Goal: Use online tool/utility: Utilize a website feature to perform a specific function

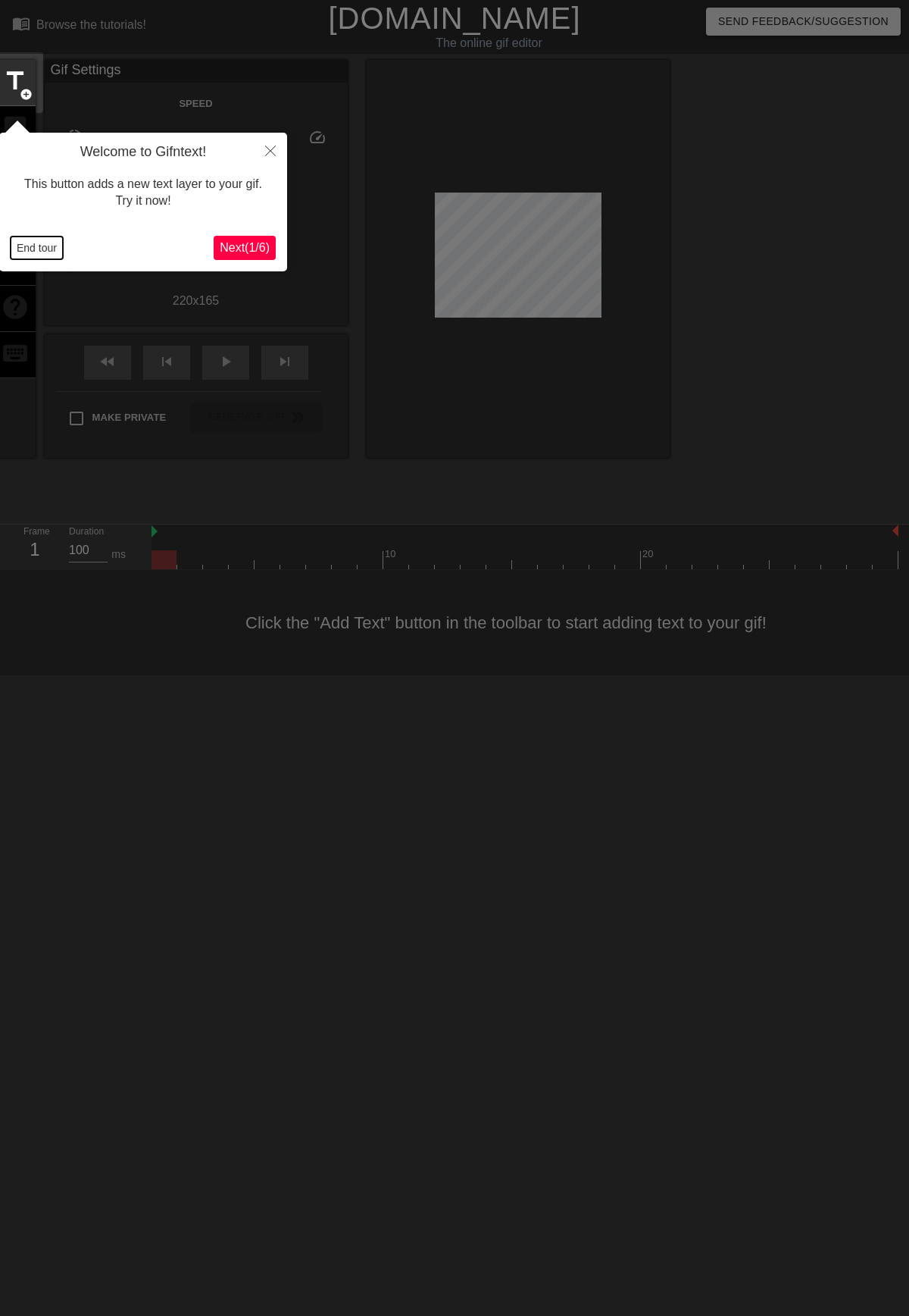
click at [23, 251] on button "End tour" at bounding box center [36, 248] width 52 height 23
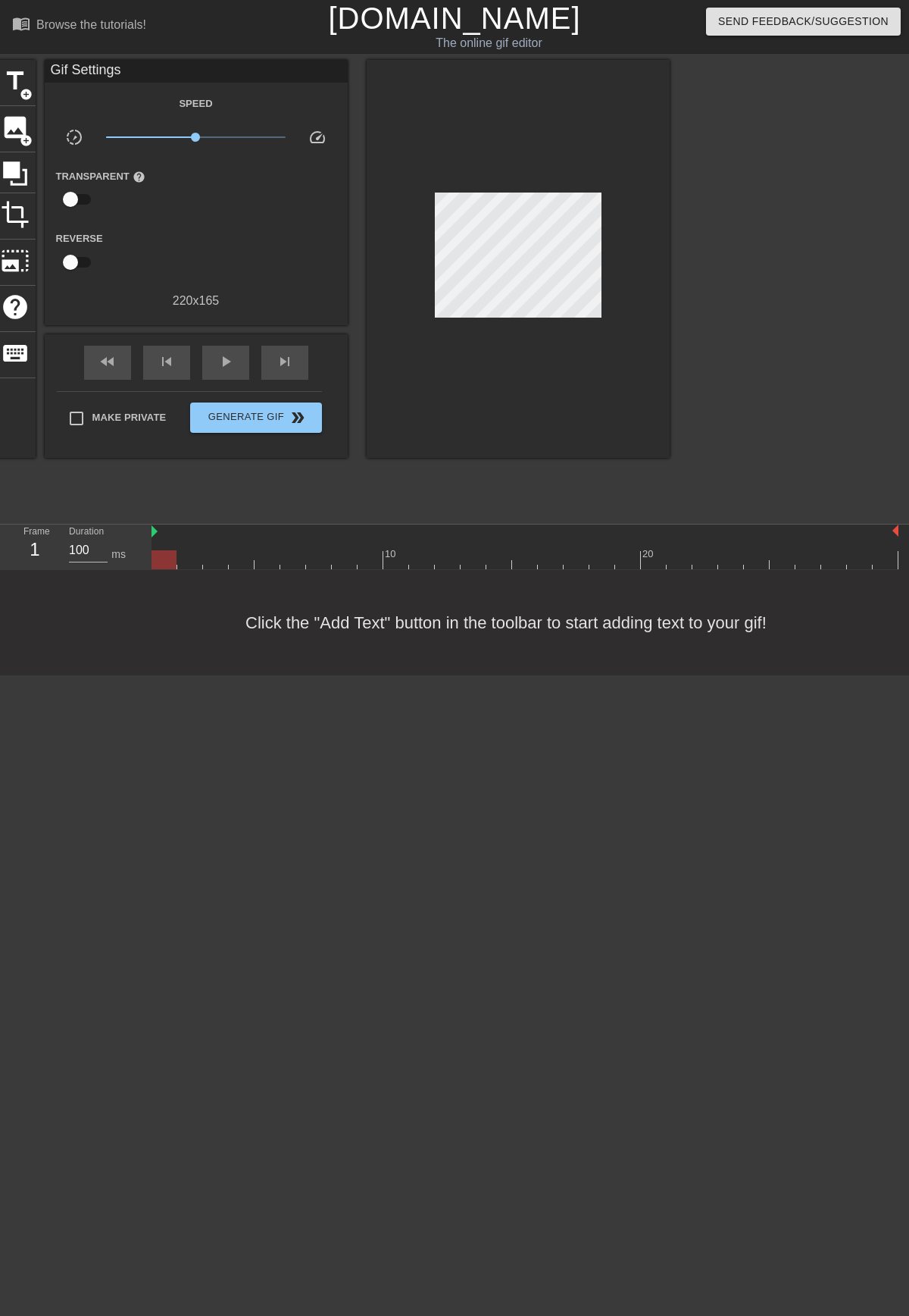
drag, startPoint x: 126, startPoint y: 539, endPoint x: 78, endPoint y: 633, distance: 105.5
click at [78, 634] on div "Click the "Add Text" button in the toolbar to start adding text to your gif!" at bounding box center [454, 623] width 909 height 106
click at [14, 131] on span "image" at bounding box center [15, 127] width 29 height 29
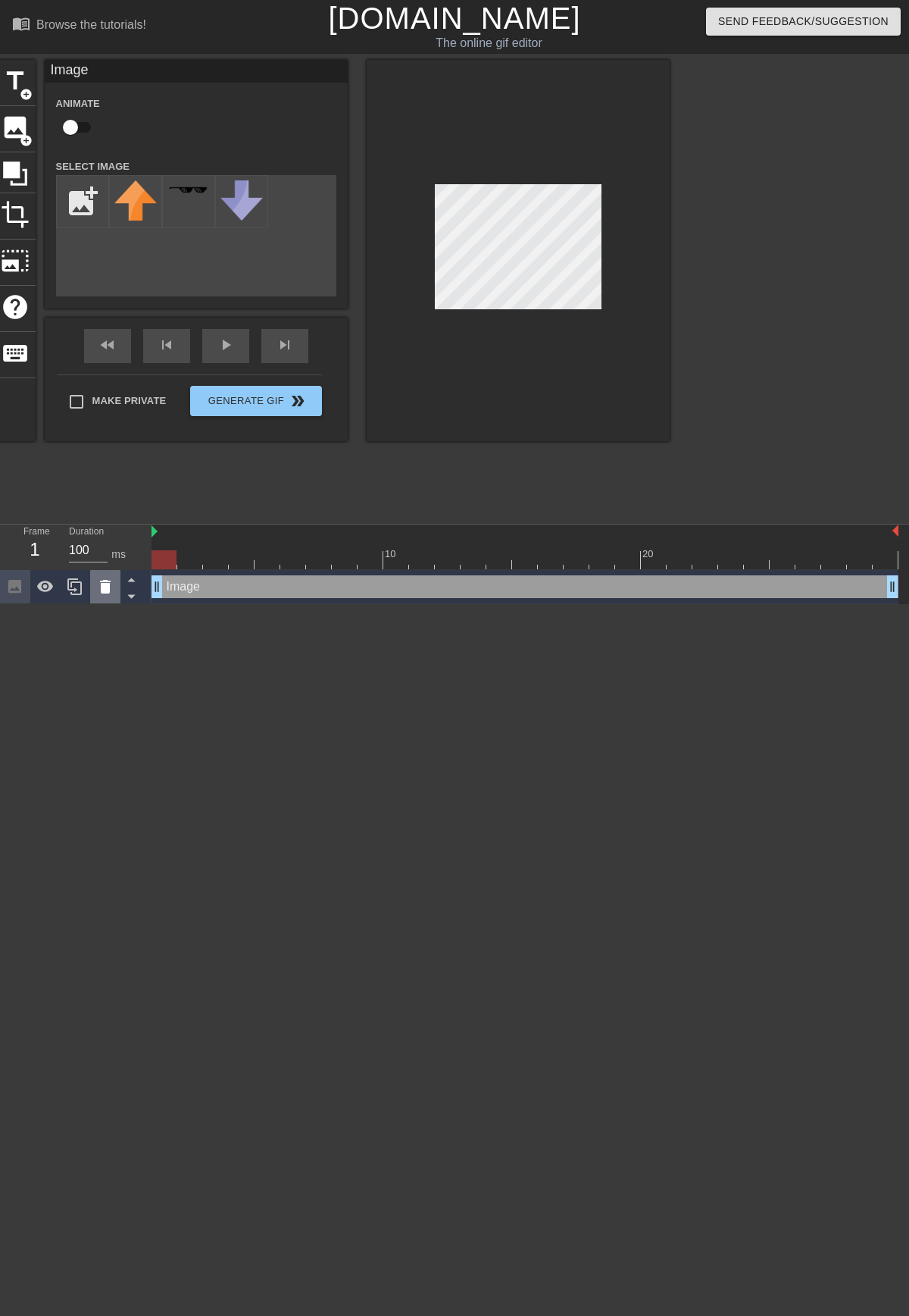
click at [98, 596] on icon at bounding box center [106, 587] width 18 height 18
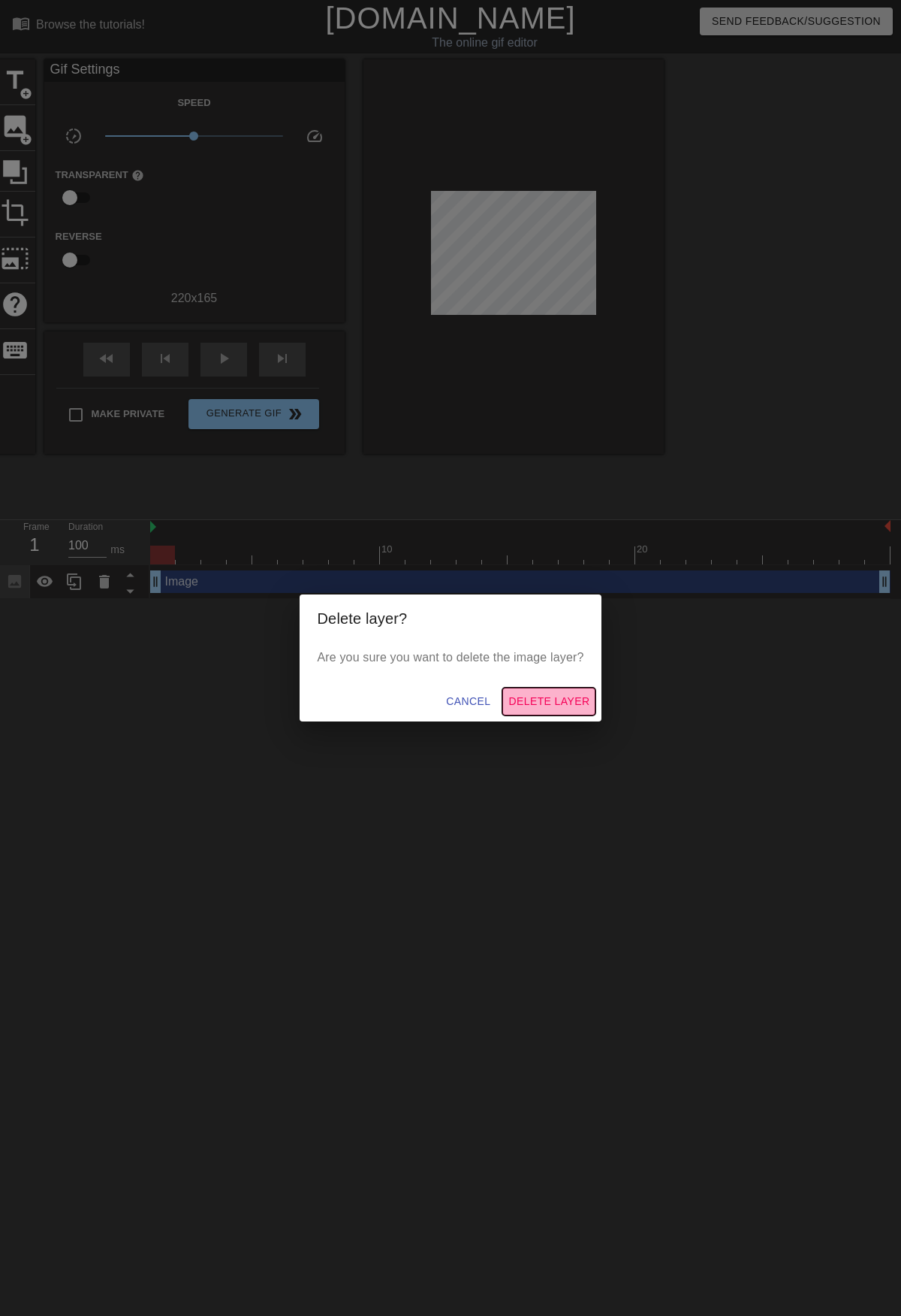
click at [543, 699] on span "Delete Layer" at bounding box center [549, 701] width 81 height 19
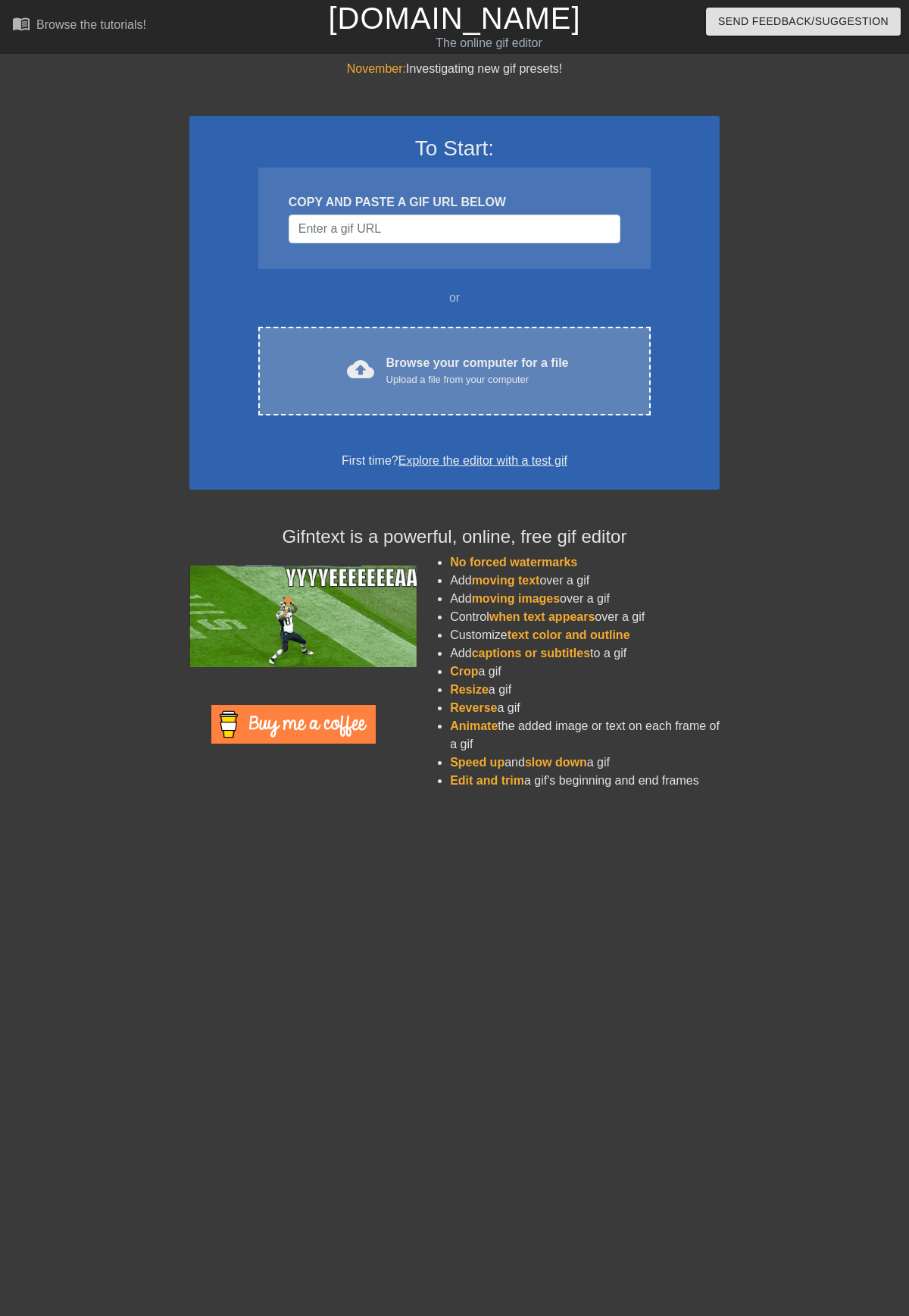
click at [582, 355] on div "cloud_upload Browse your computer for a file Upload a file from your computer" at bounding box center [454, 370] width 329 height 34
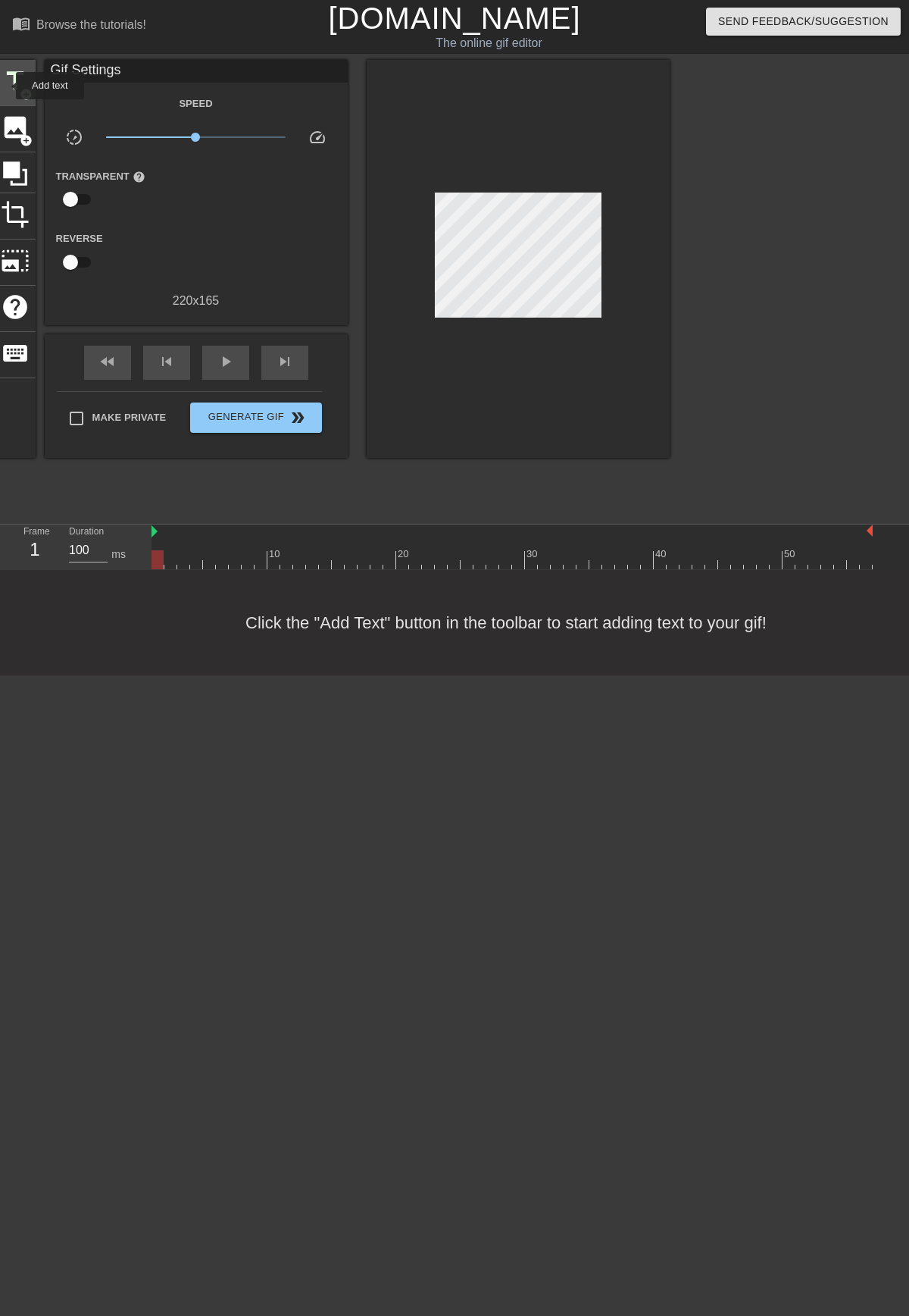
click at [6, 86] on span "title" at bounding box center [15, 81] width 29 height 29
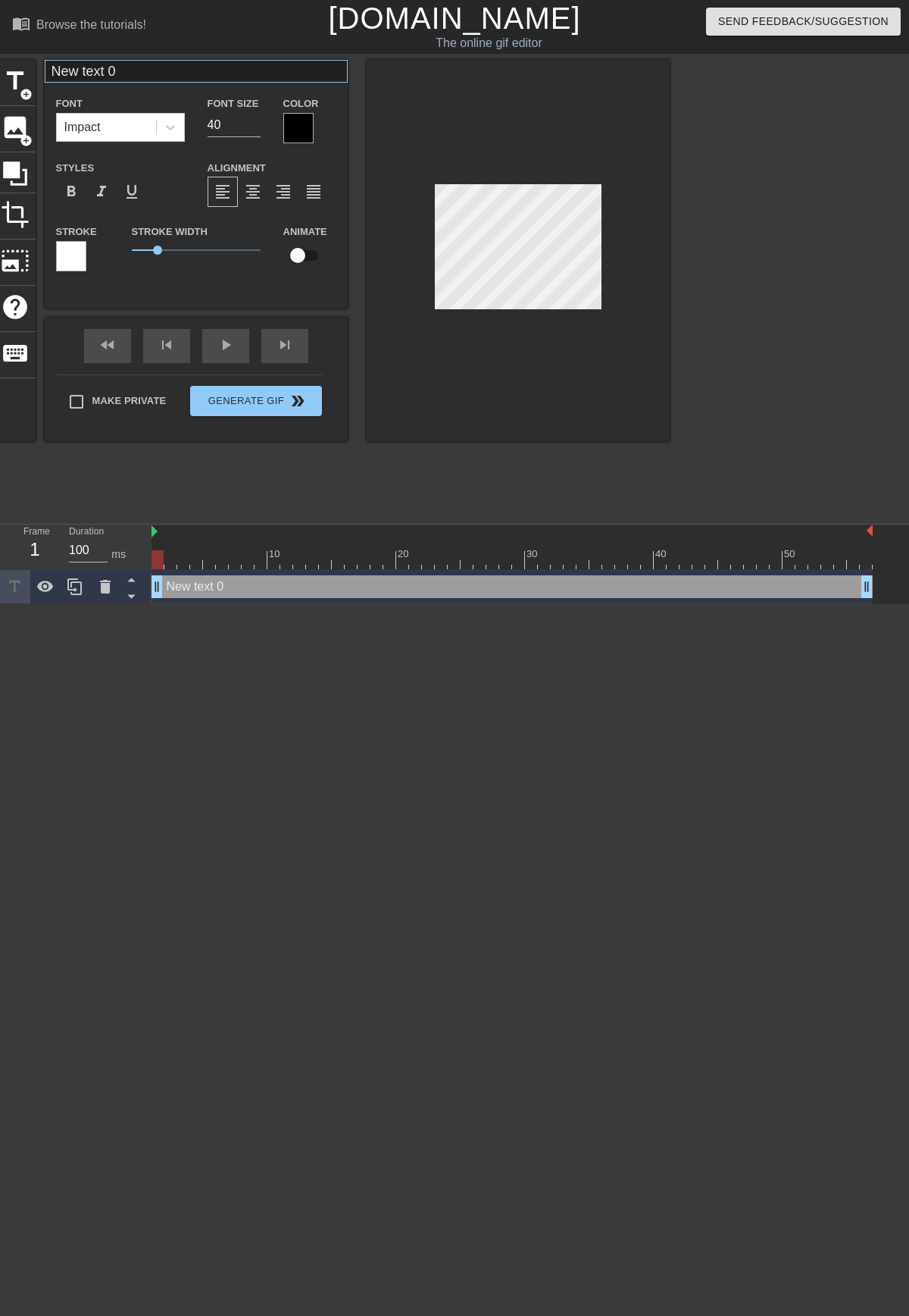
drag, startPoint x: 214, startPoint y: 83, endPoint x: 77, endPoint y: 61, distance: 138.8
click at [77, 61] on div "New text 0 Font Impact Font Size 40 Color Styles format_bold format_italic form…" at bounding box center [195, 172] width 303 height 225
drag, startPoint x: 133, startPoint y: 76, endPoint x: 40, endPoint y: 71, distance: 93.1
click at [40, 68] on div "title add_circle image add_circle crop photo_size_select_large help keyboard Ne…" at bounding box center [332, 251] width 676 height 381
type input "[PERSON_NAME]"
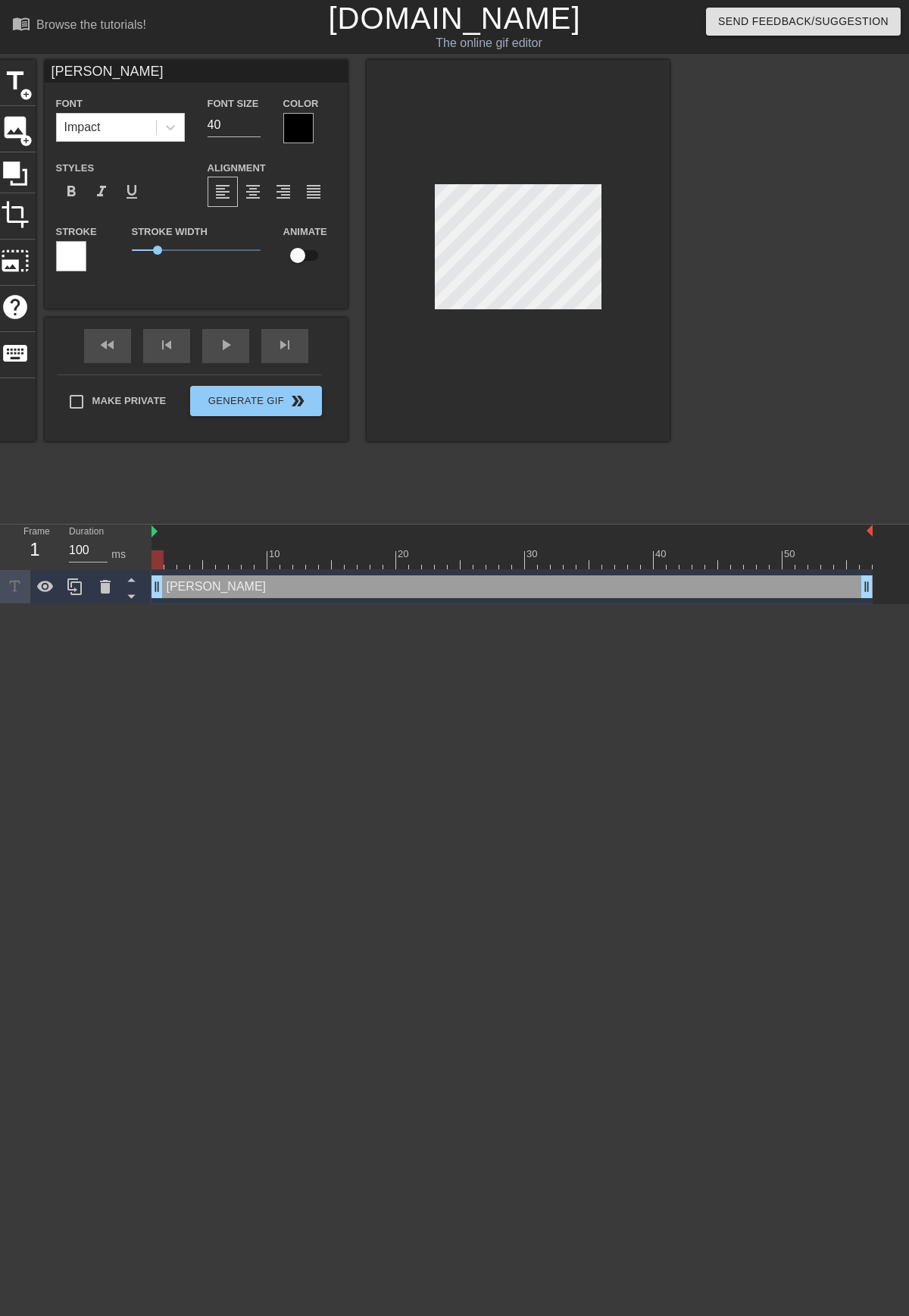
scroll to position [2, 2]
click at [694, 339] on div at bounding box center [802, 287] width 228 height 455
click at [291, 129] on div at bounding box center [299, 128] width 31 height 31
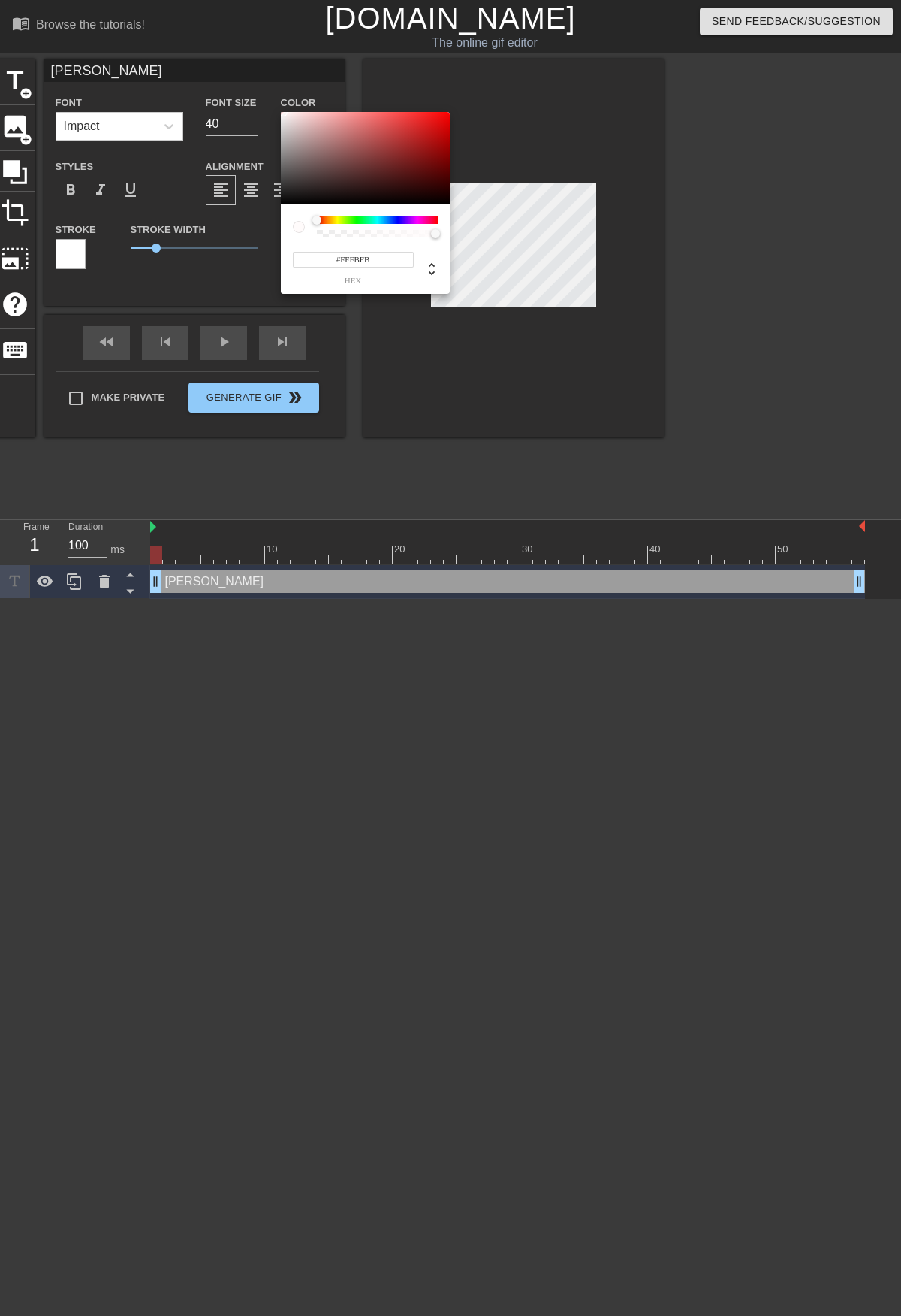
type input "#FFFFFF"
drag, startPoint x: 309, startPoint y: 140, endPoint x: 258, endPoint y: 83, distance: 76.5
click at [258, 83] on div "#FFFFFF hex" at bounding box center [450, 658] width 901 height 1316
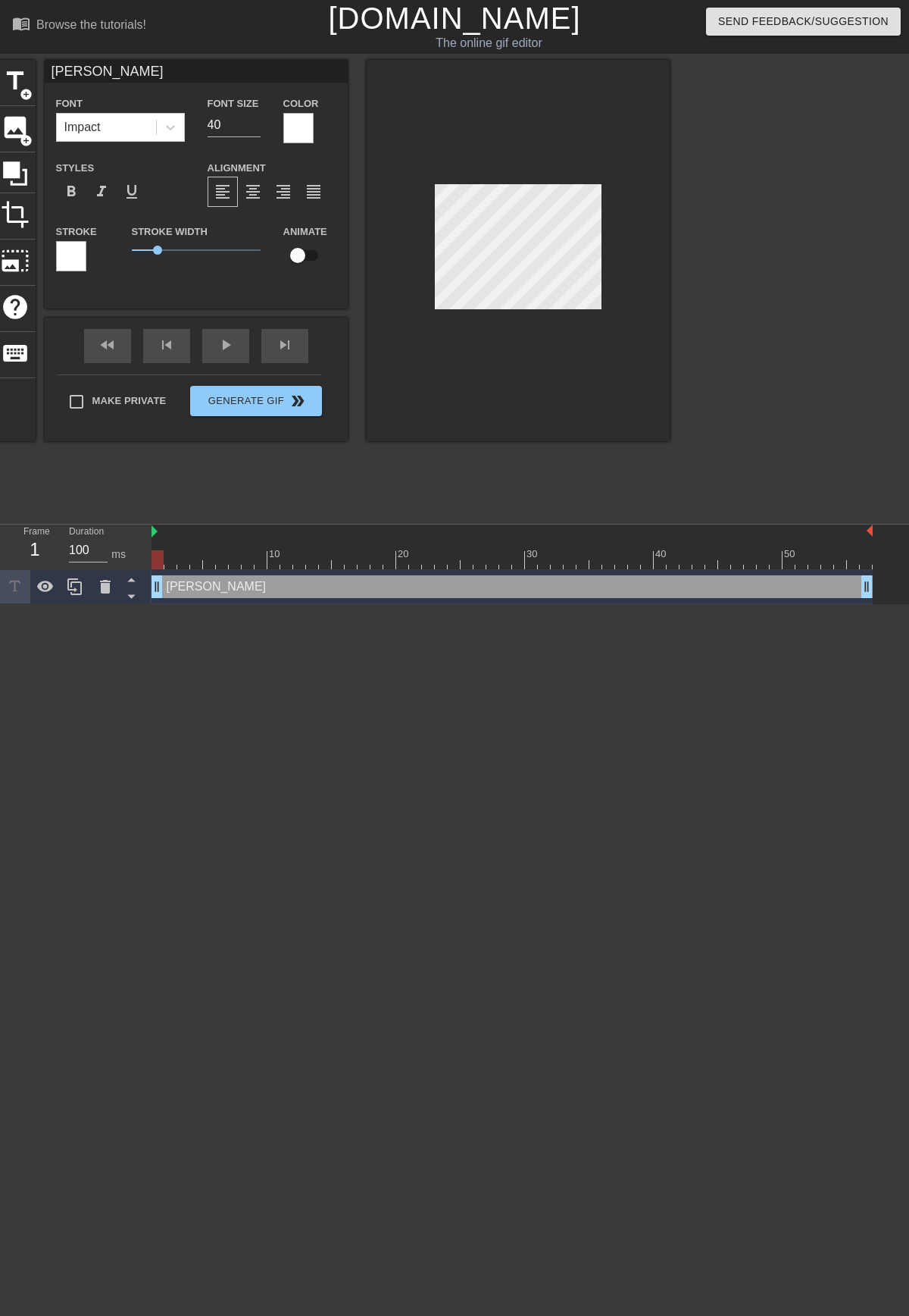
click at [60, 247] on div at bounding box center [71, 256] width 31 height 31
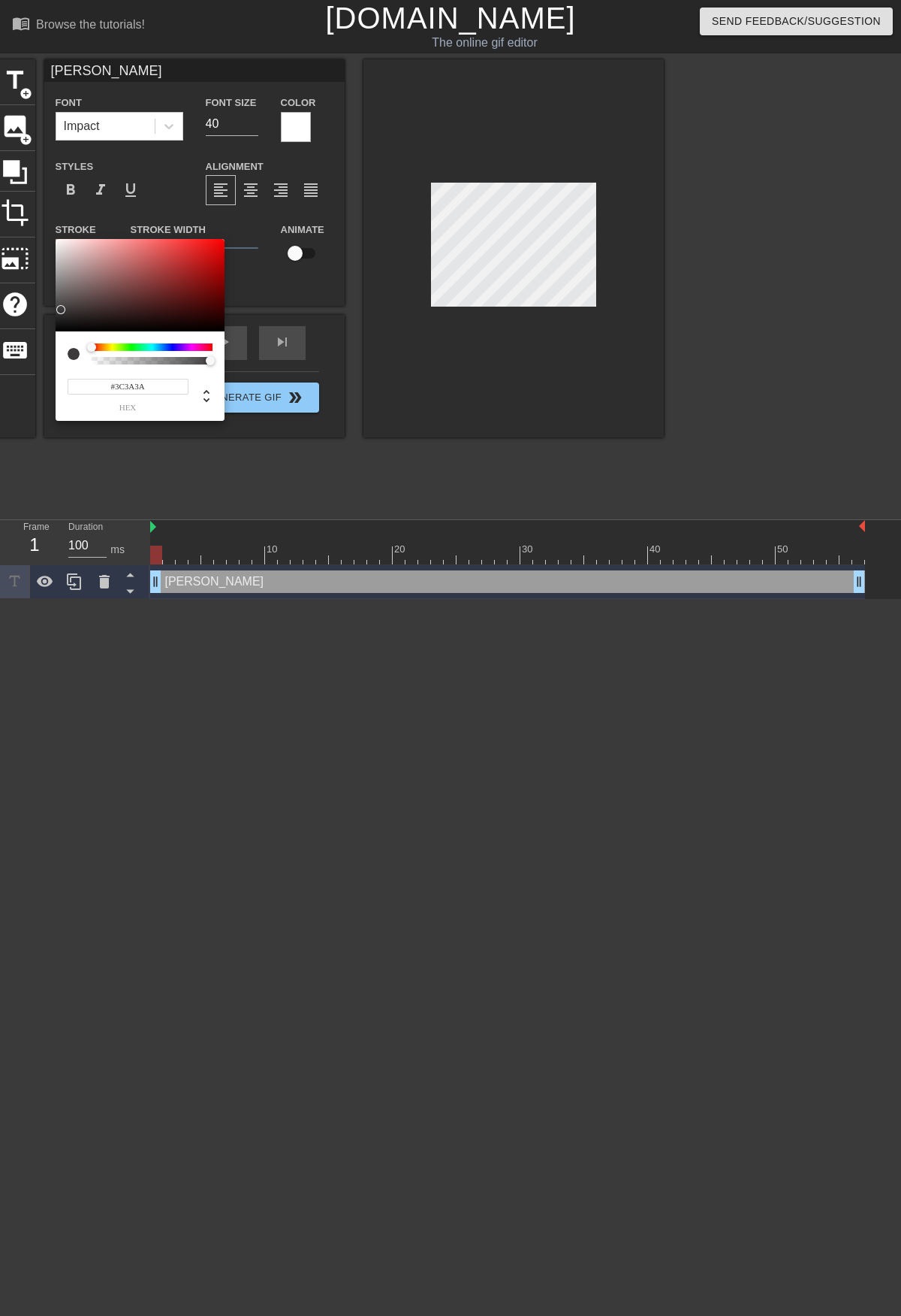
type input "#000000"
drag, startPoint x: 85, startPoint y: 289, endPoint x: 16, endPoint y: 375, distance: 110.3
click at [16, 375] on div "#000000 hex" at bounding box center [450, 658] width 901 height 1316
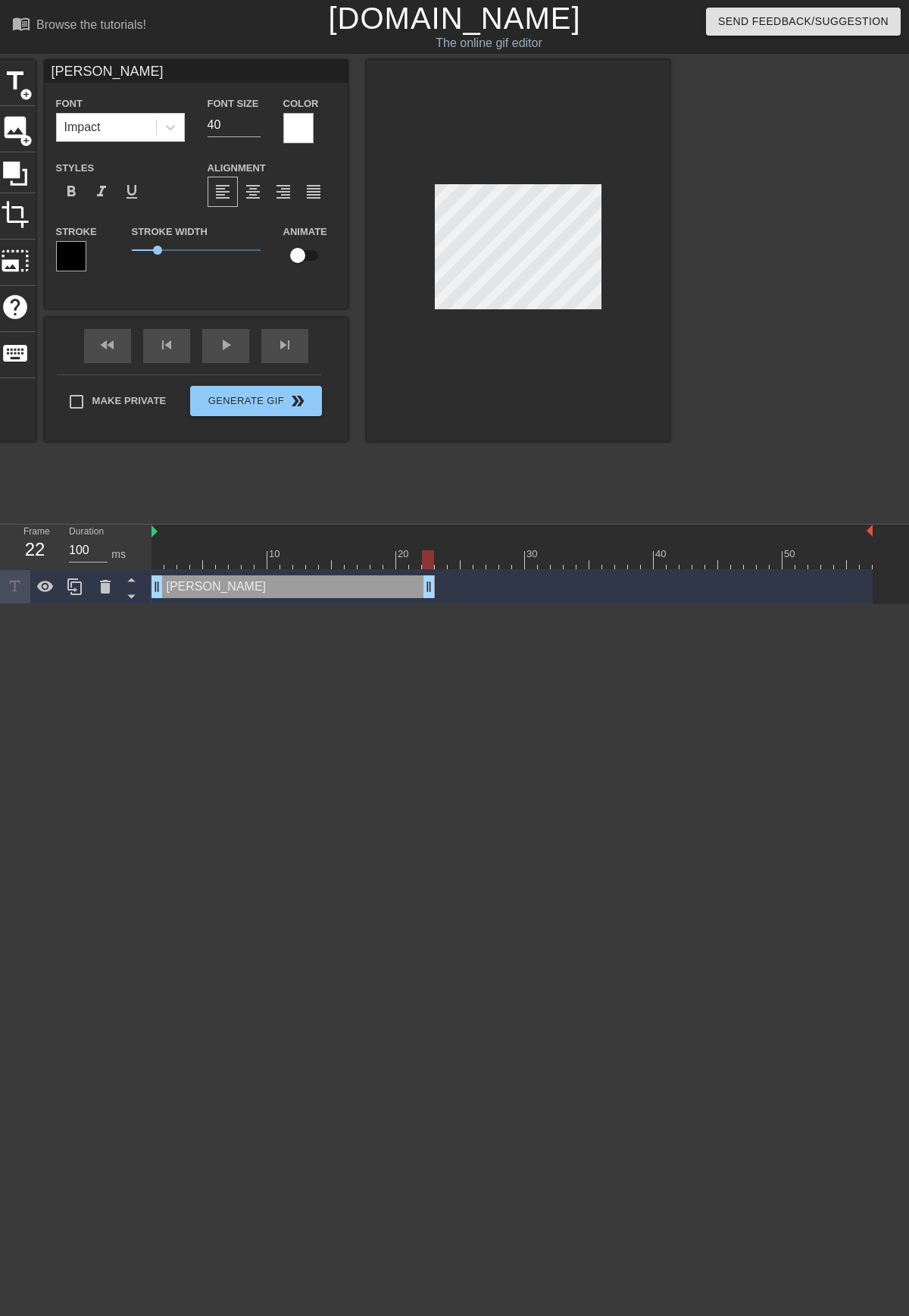
drag, startPoint x: 866, startPoint y: 583, endPoint x: 423, endPoint y: 568, distance: 443.3
click at [423, 568] on div "10 20 30 40 50 RYAN KARCH drag_handle drag_handle" at bounding box center [530, 564] width 758 height 79
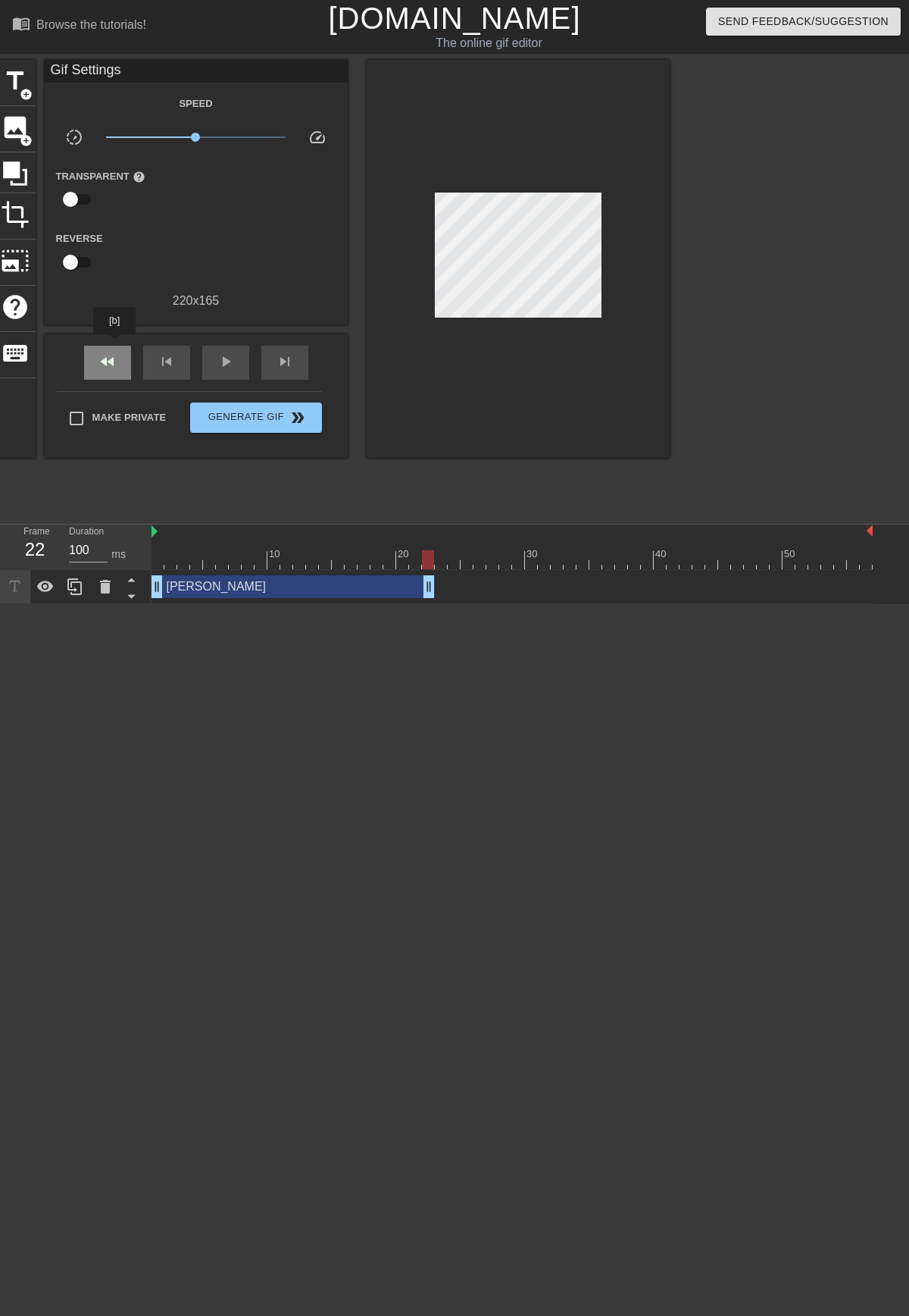
click at [115, 346] on div "fast_rewind" at bounding box center [107, 362] width 47 height 34
click at [221, 361] on span "play_arrow" at bounding box center [226, 361] width 18 height 18
click at [228, 372] on div "pause" at bounding box center [225, 362] width 47 height 34
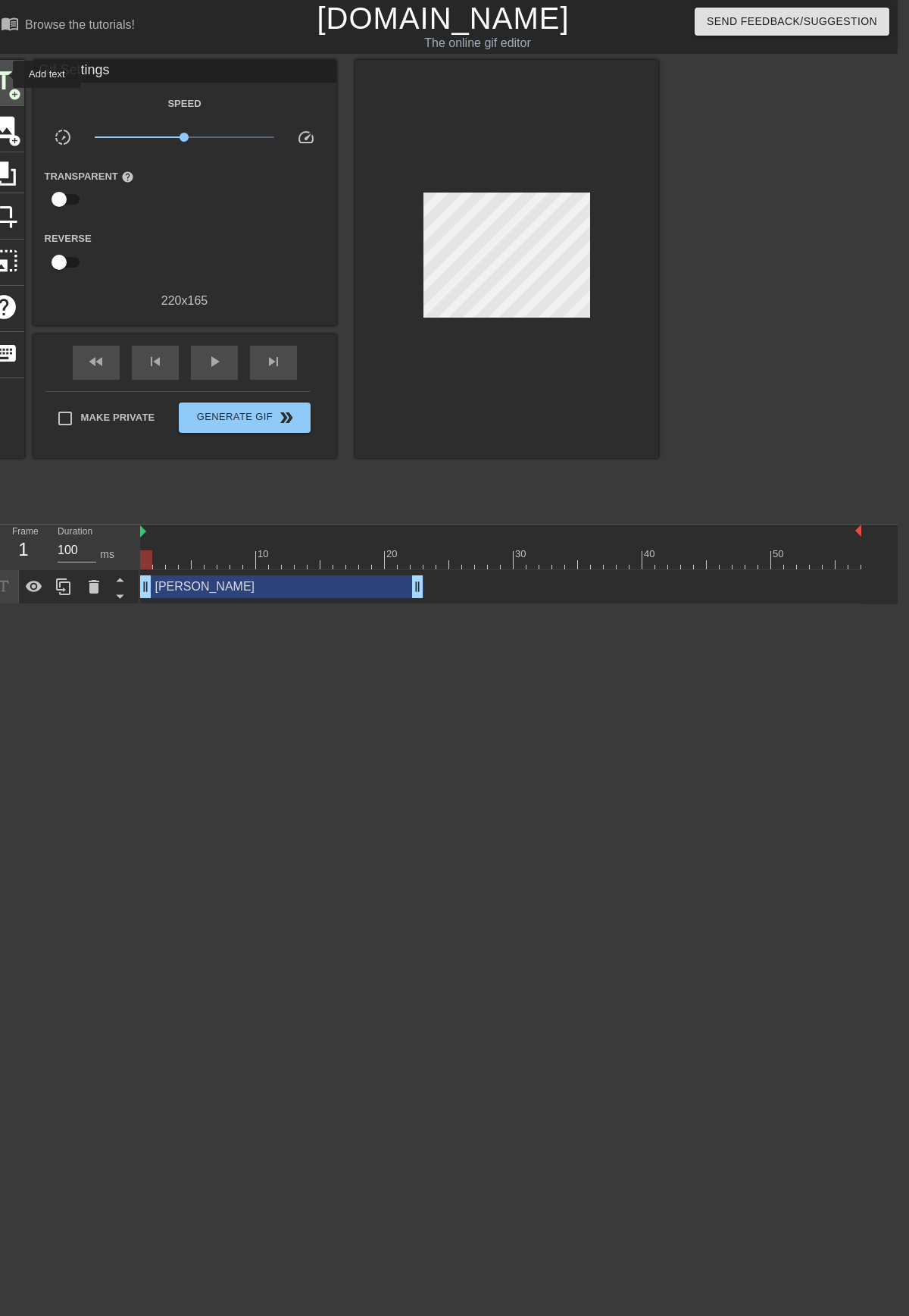
click at [3, 74] on span "title" at bounding box center [3, 81] width 29 height 29
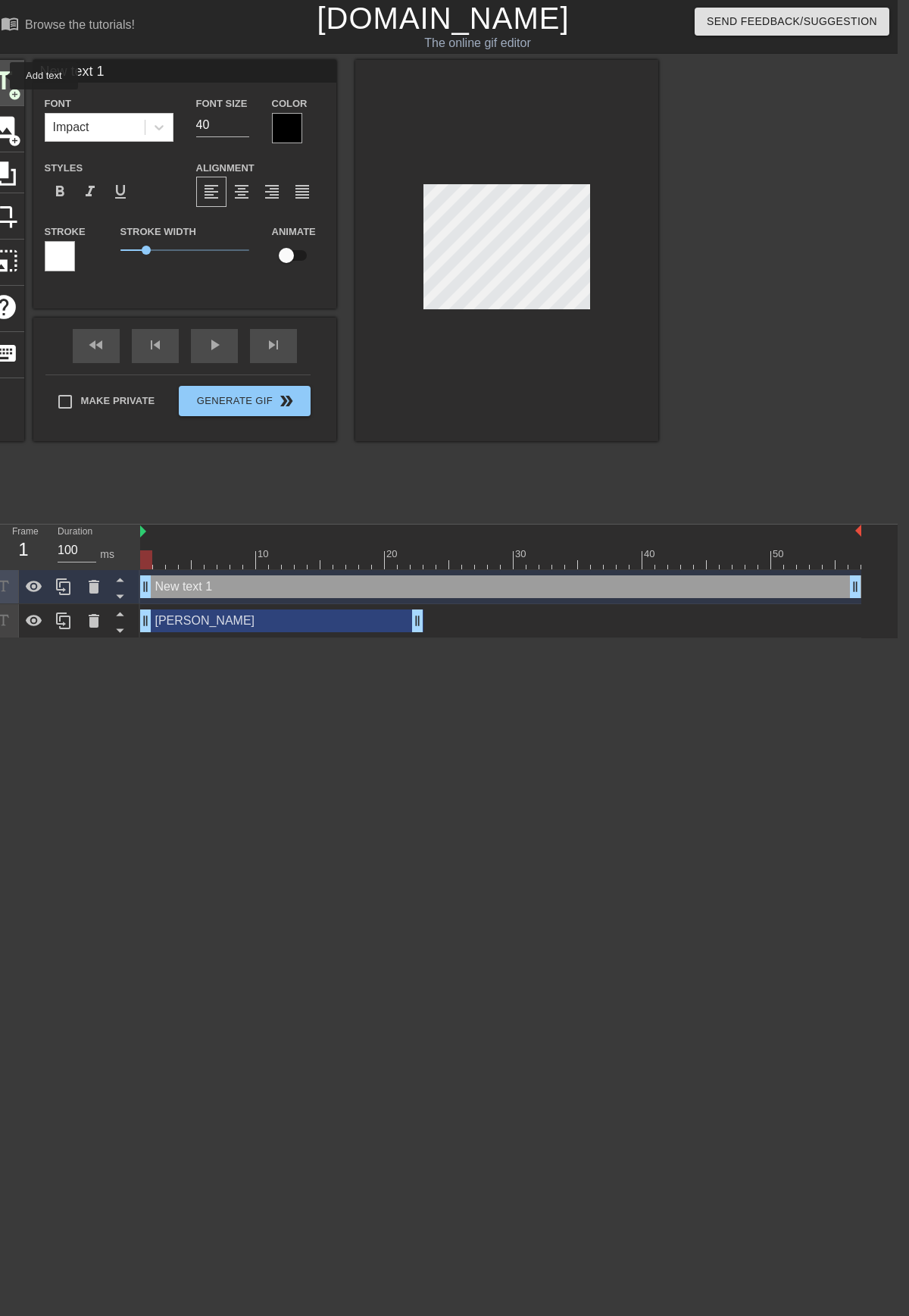
scroll to position [0, 0]
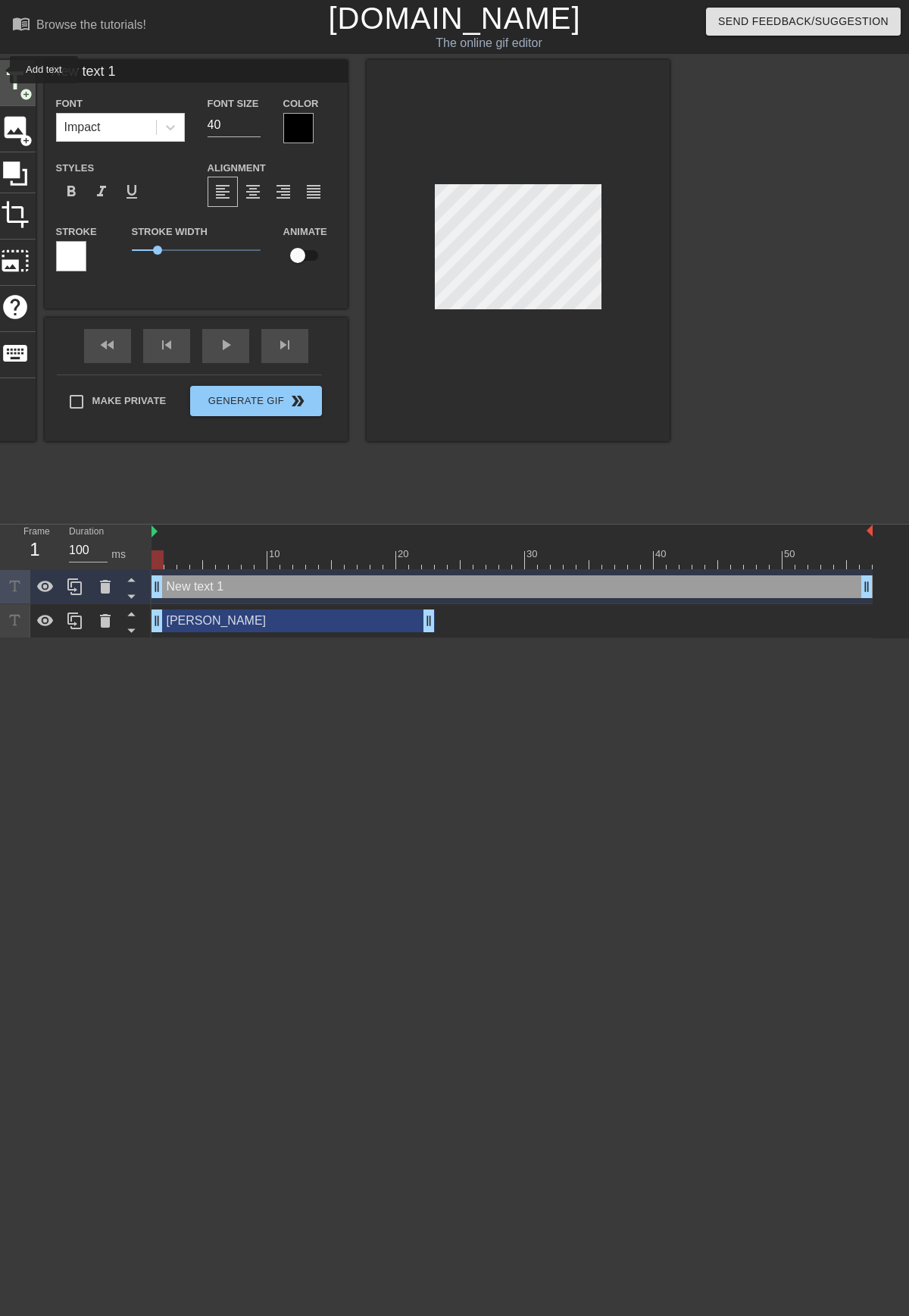
drag, startPoint x: 155, startPoint y: 81, endPoint x: 0, endPoint y: 68, distance: 155.5
click at [0, 68] on div "title add_circle image add_circle crop photo_size_select_large help keyboard Ne…" at bounding box center [332, 251] width 676 height 381
type input "P0"
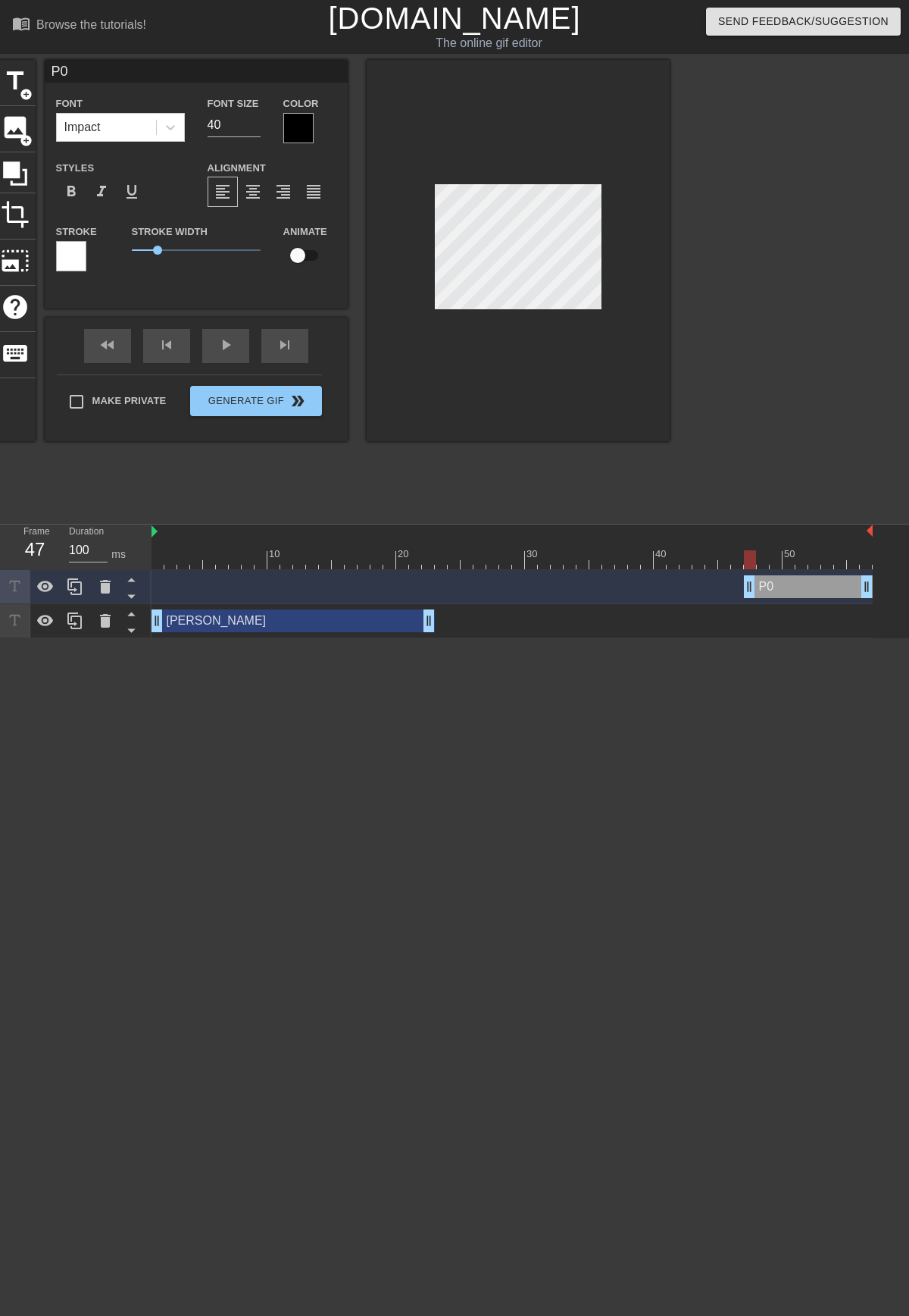
drag, startPoint x: 157, startPoint y: 586, endPoint x: 749, endPoint y: 577, distance: 592.1
click at [284, 116] on div at bounding box center [299, 128] width 31 height 31
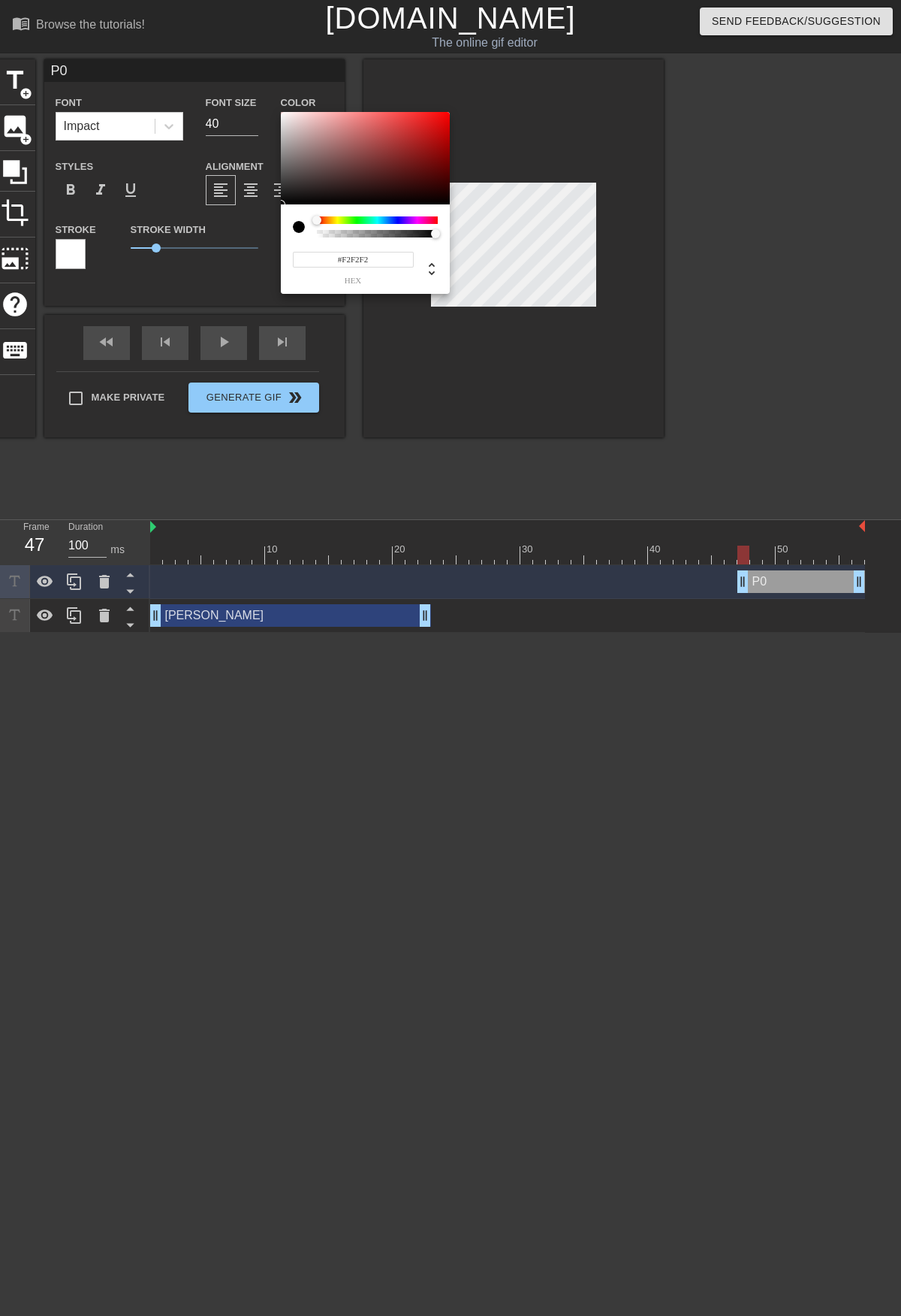
type input "#FFFFFF"
drag, startPoint x: 312, startPoint y: 142, endPoint x: 255, endPoint y: 92, distance: 75.8
click at [255, 92] on div "#FFFFFF hex" at bounding box center [450, 658] width 901 height 1316
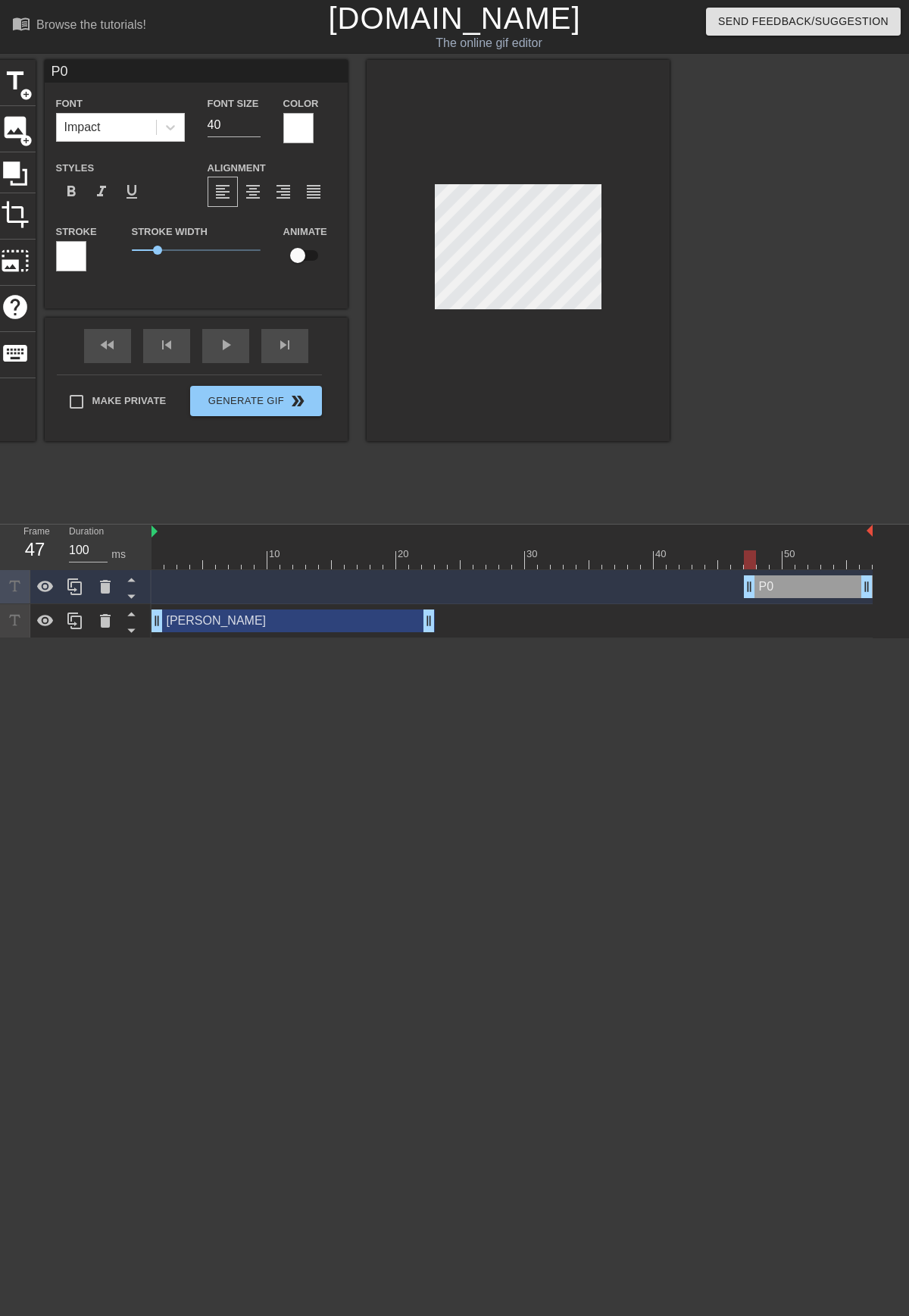
click at [82, 257] on div at bounding box center [71, 256] width 31 height 31
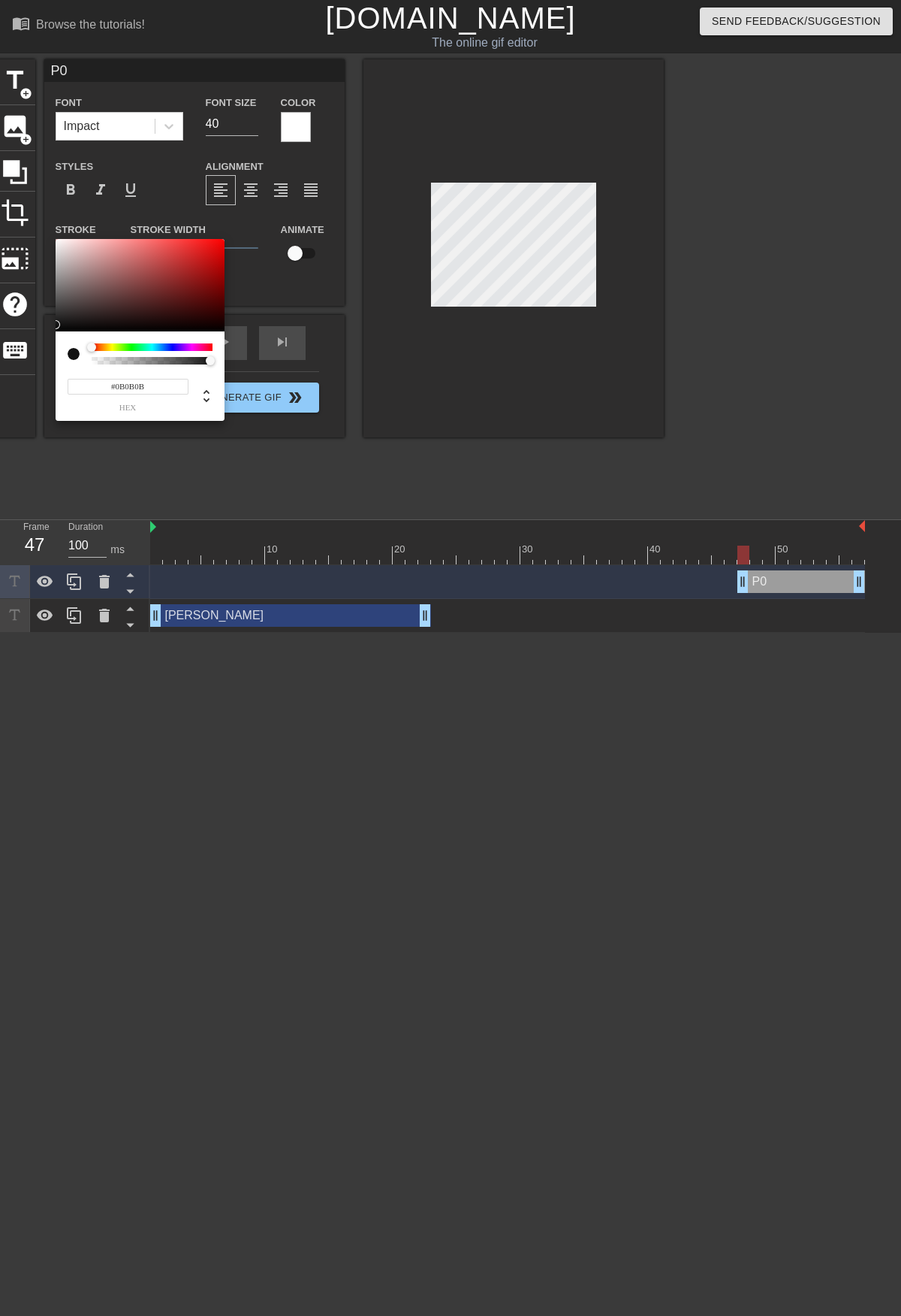
type input "#070707"
drag, startPoint x: 149, startPoint y: 276, endPoint x: 19, endPoint y: 329, distance: 140.4
click at [19, 329] on div "#070707 hex" at bounding box center [450, 658] width 901 height 1316
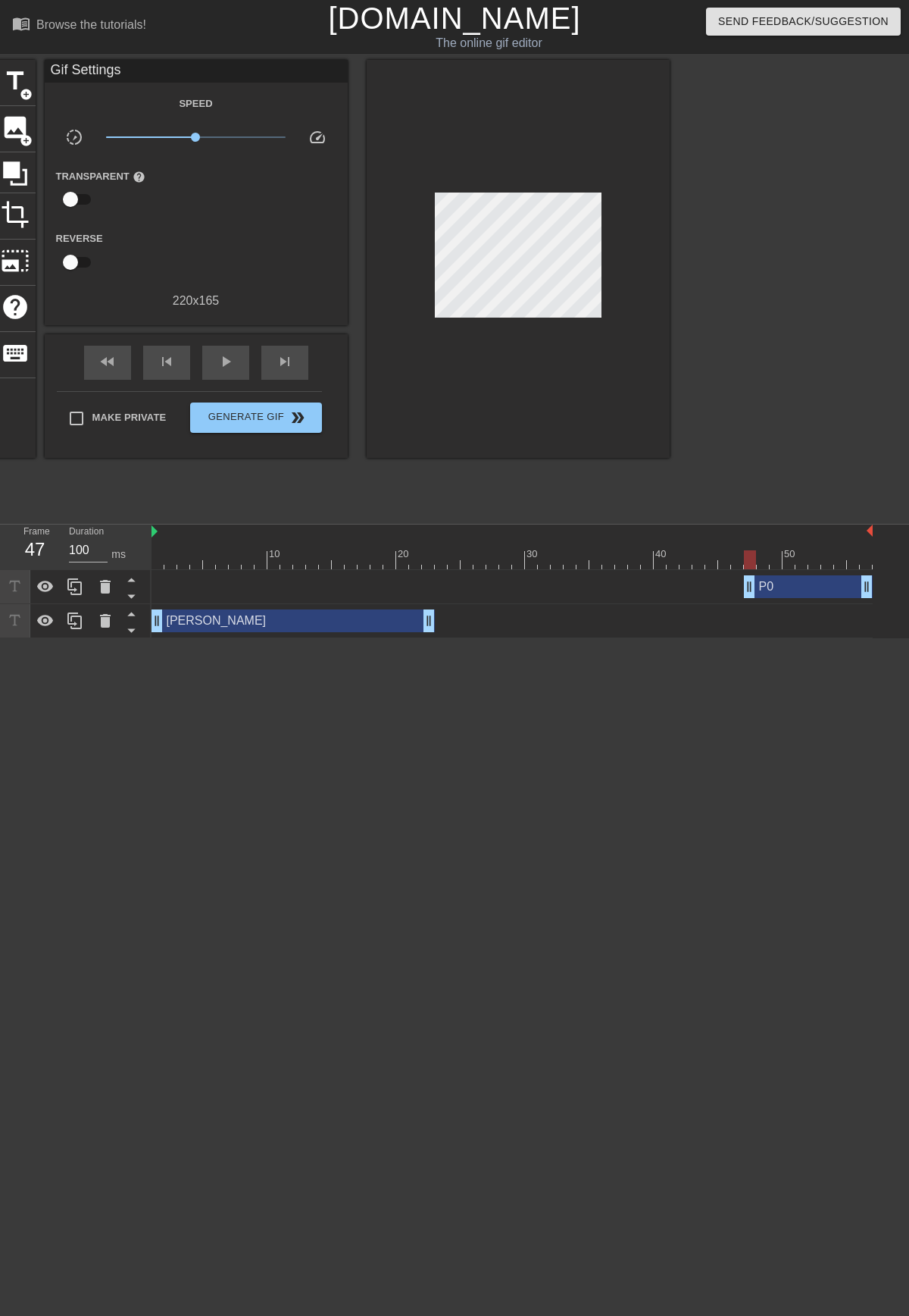
drag, startPoint x: 491, startPoint y: 361, endPoint x: 548, endPoint y: 402, distance: 70.2
click at [88, 366] on div "fast_rewind" at bounding box center [107, 362] width 47 height 34
click at [237, 361] on div "play_arrow" at bounding box center [225, 362] width 47 height 34
click at [799, 592] on div "P0 drag_handle drag_handle" at bounding box center [808, 587] width 129 height 23
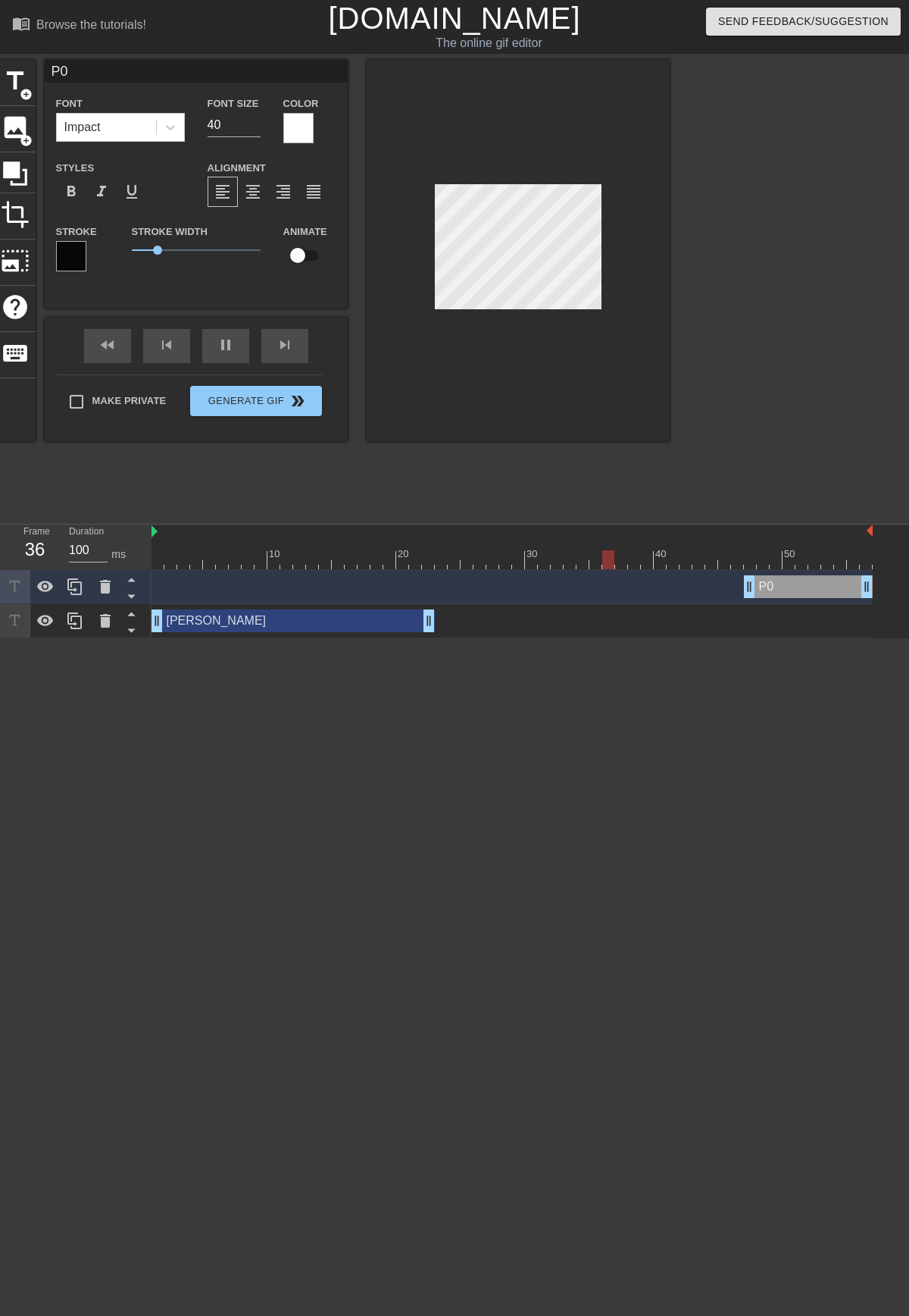
click at [100, 79] on input "P0" at bounding box center [195, 72] width 303 height 23
type input "P-1"
drag, startPoint x: 75, startPoint y: 69, endPoint x: 18, endPoint y: 68, distance: 57.0
click at [18, 68] on div "title add_circle image add_circle crop photo_size_select_large help keyboard P-…" at bounding box center [332, 251] width 676 height 381
type input "PO"
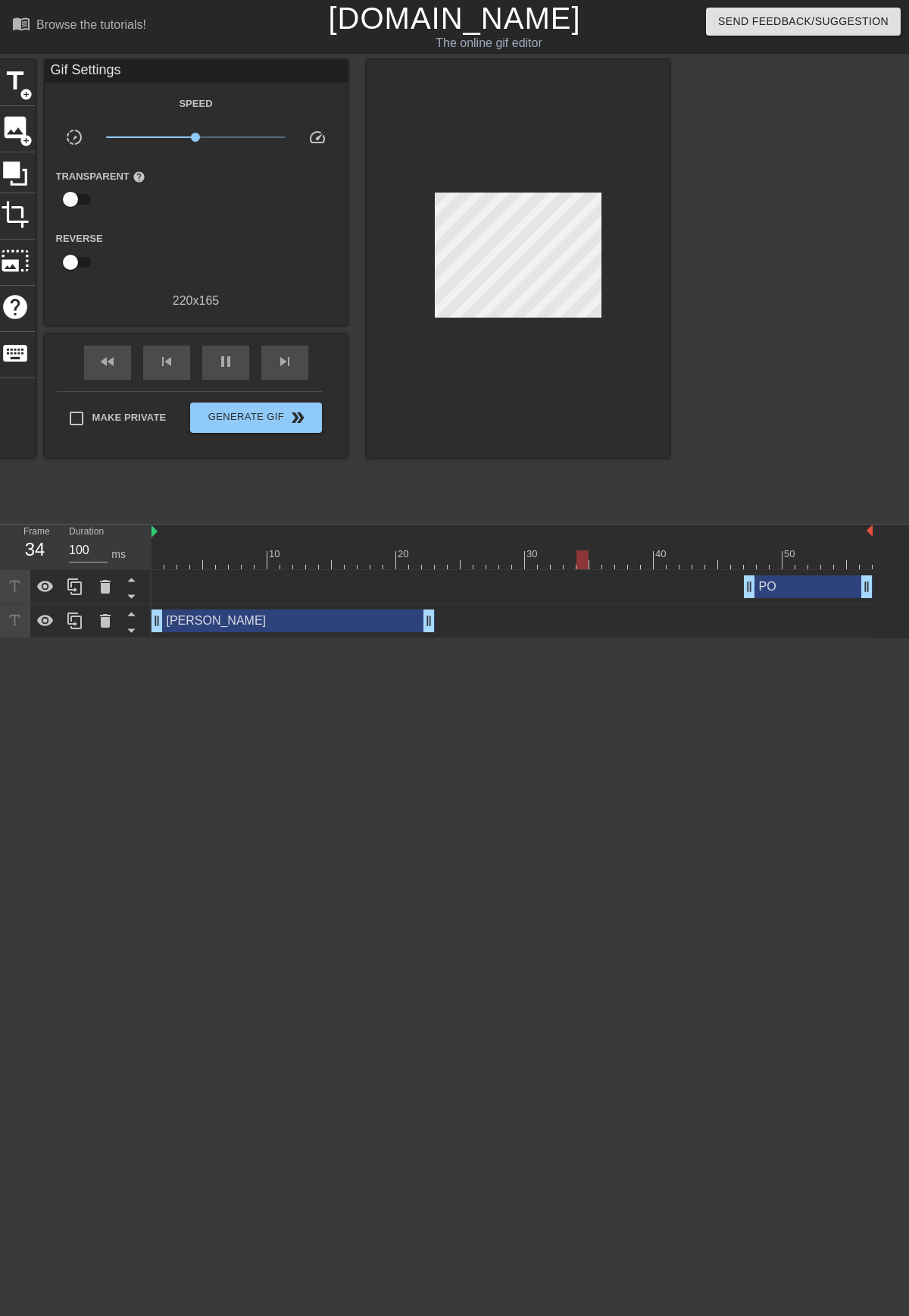
click at [568, 384] on div at bounding box center [518, 259] width 303 height 398
click at [784, 597] on div "PO drag_handle drag_handle" at bounding box center [808, 587] width 129 height 23
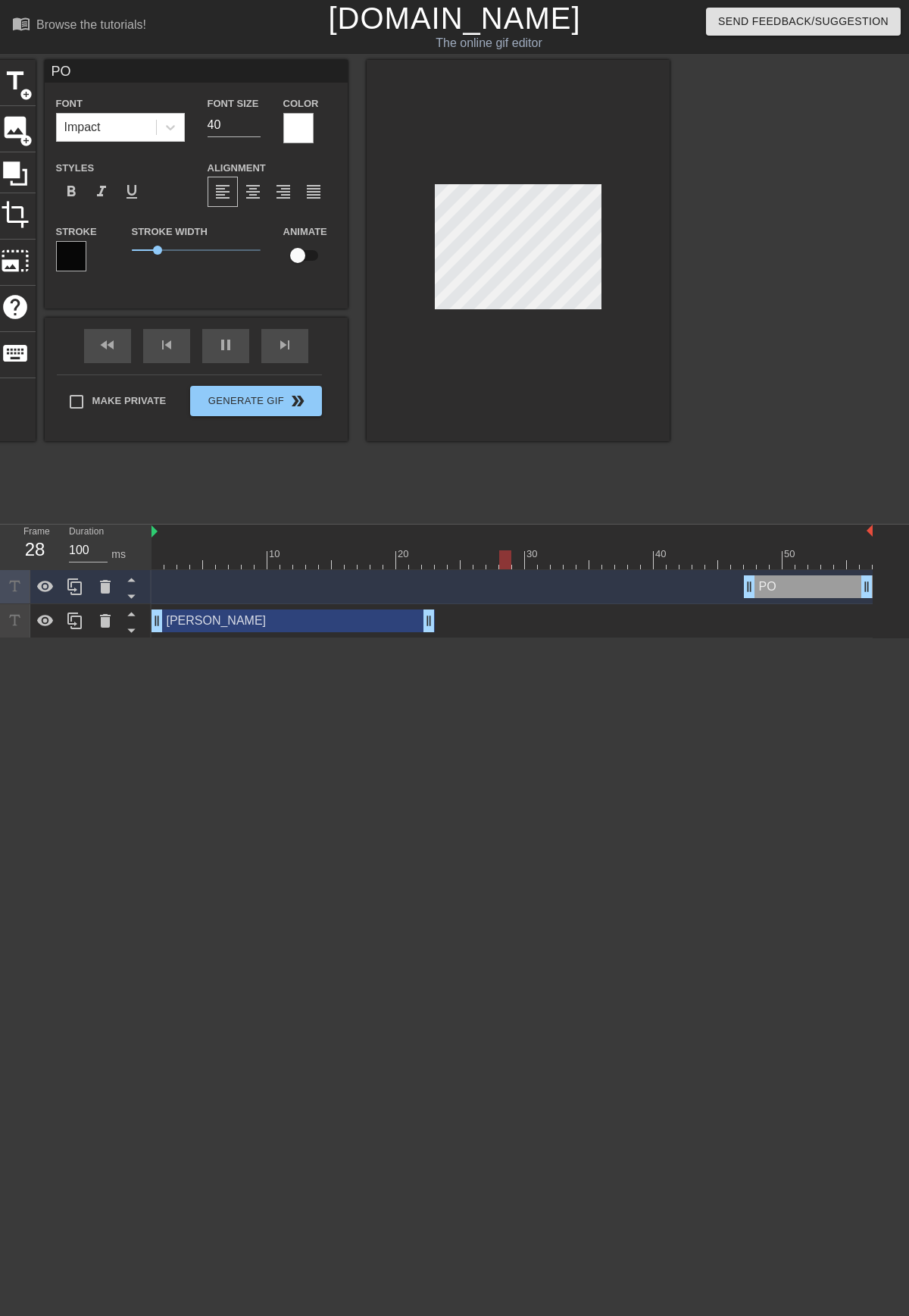
click at [117, 65] on input "PO" at bounding box center [195, 72] width 303 height 23
type input "P0"
click at [415, 415] on div at bounding box center [518, 251] width 303 height 381
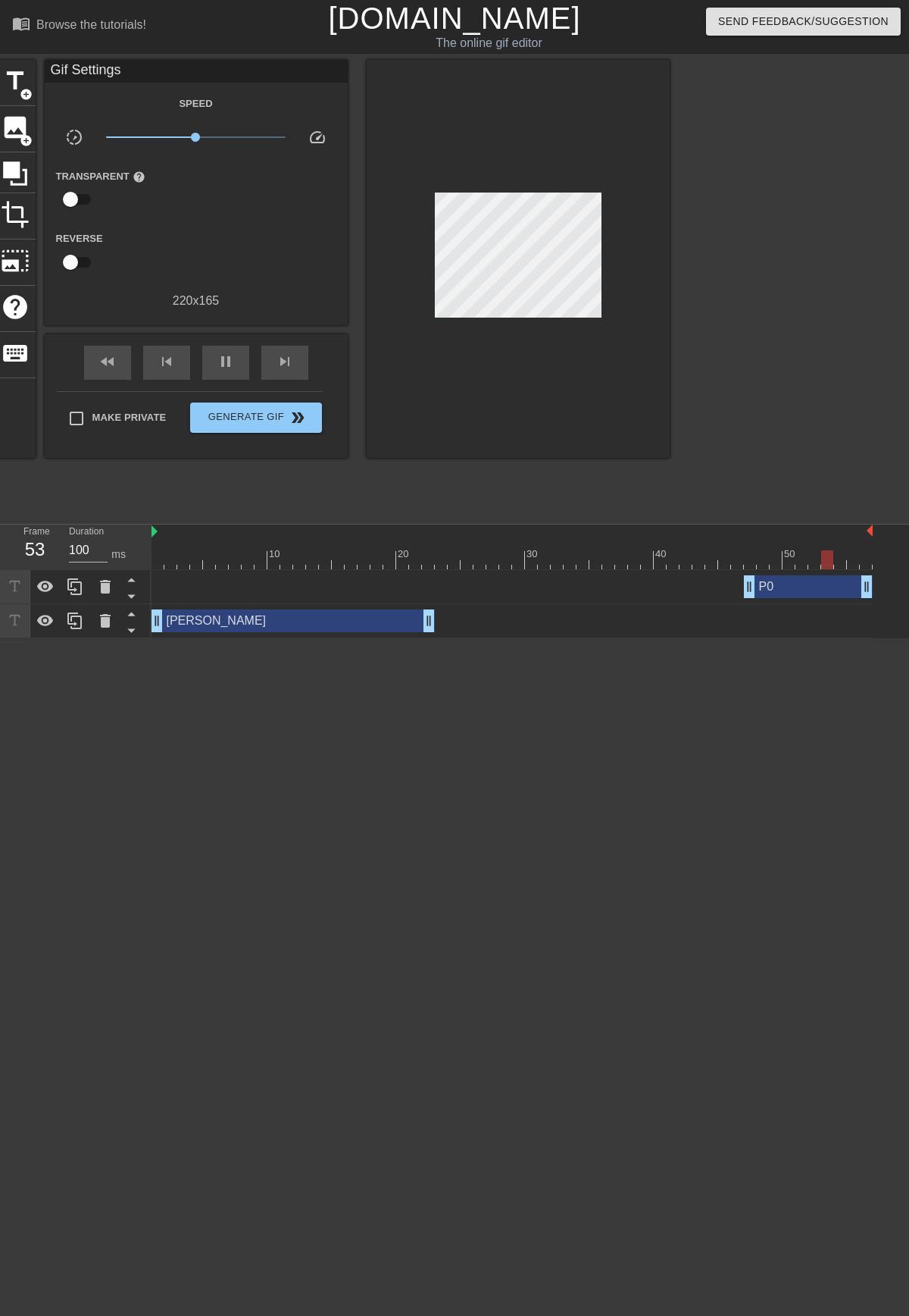
click at [803, 587] on div "P0 drag_handle drag_handle" at bounding box center [808, 587] width 129 height 23
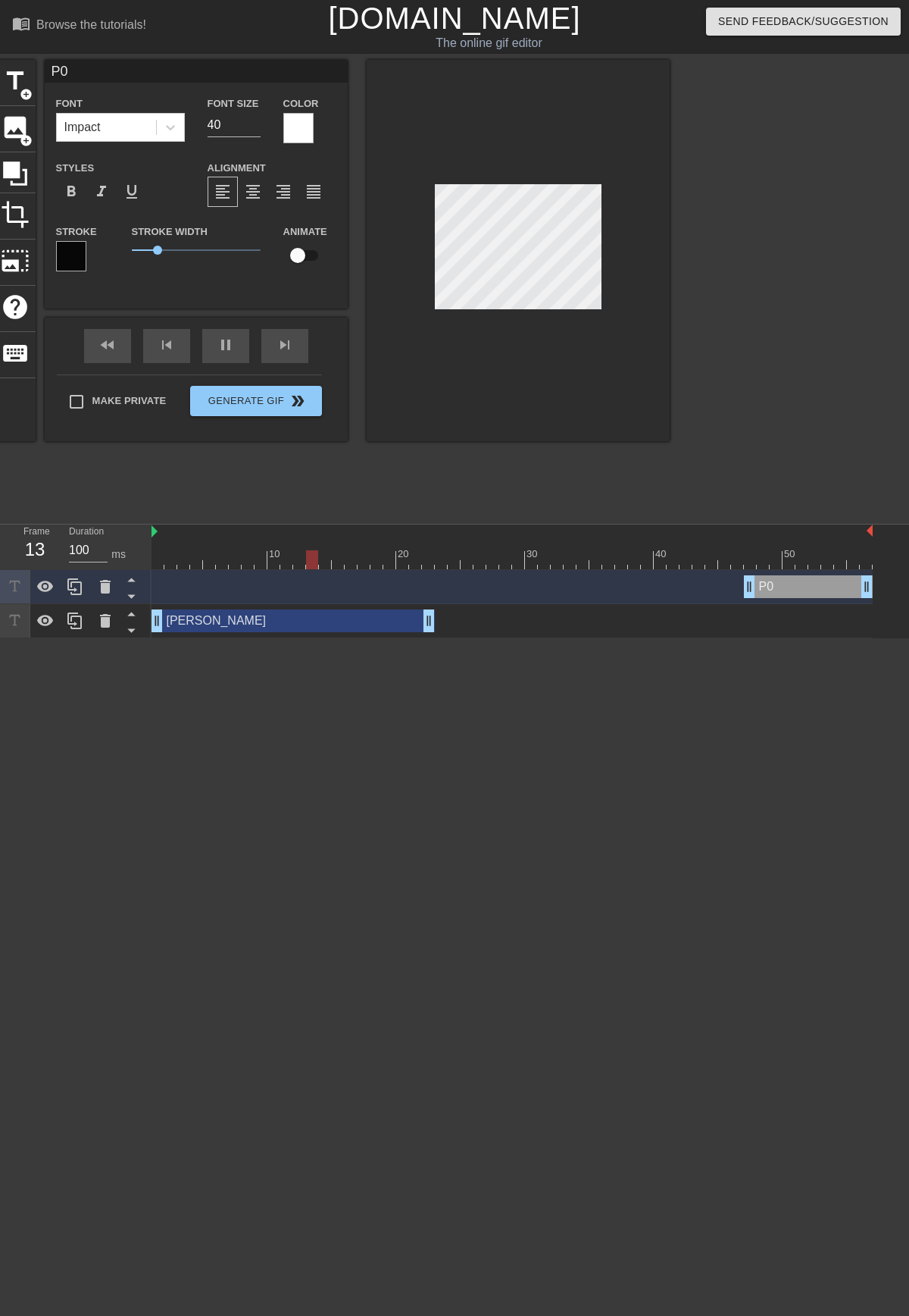
drag, startPoint x: 86, startPoint y: 72, endPoint x: 48, endPoint y: 65, distance: 38.6
click at [48, 65] on input "P0" at bounding box center [195, 72] width 303 height 23
type input "P(-)1"
click at [719, 328] on div at bounding box center [802, 287] width 228 height 455
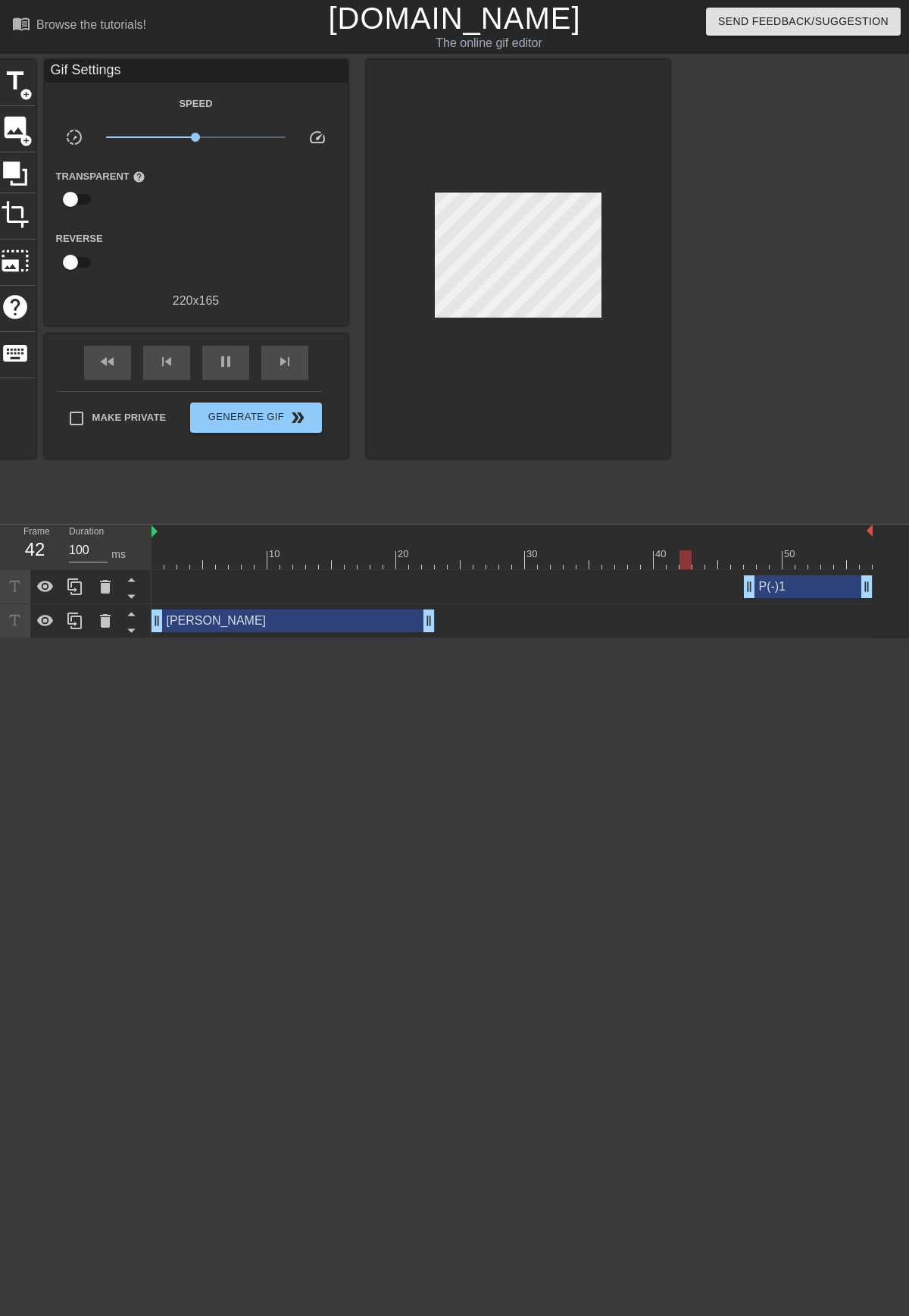
click at [298, 625] on div "RYAN KARCH drag_handle drag_handle" at bounding box center [294, 621] width 284 height 23
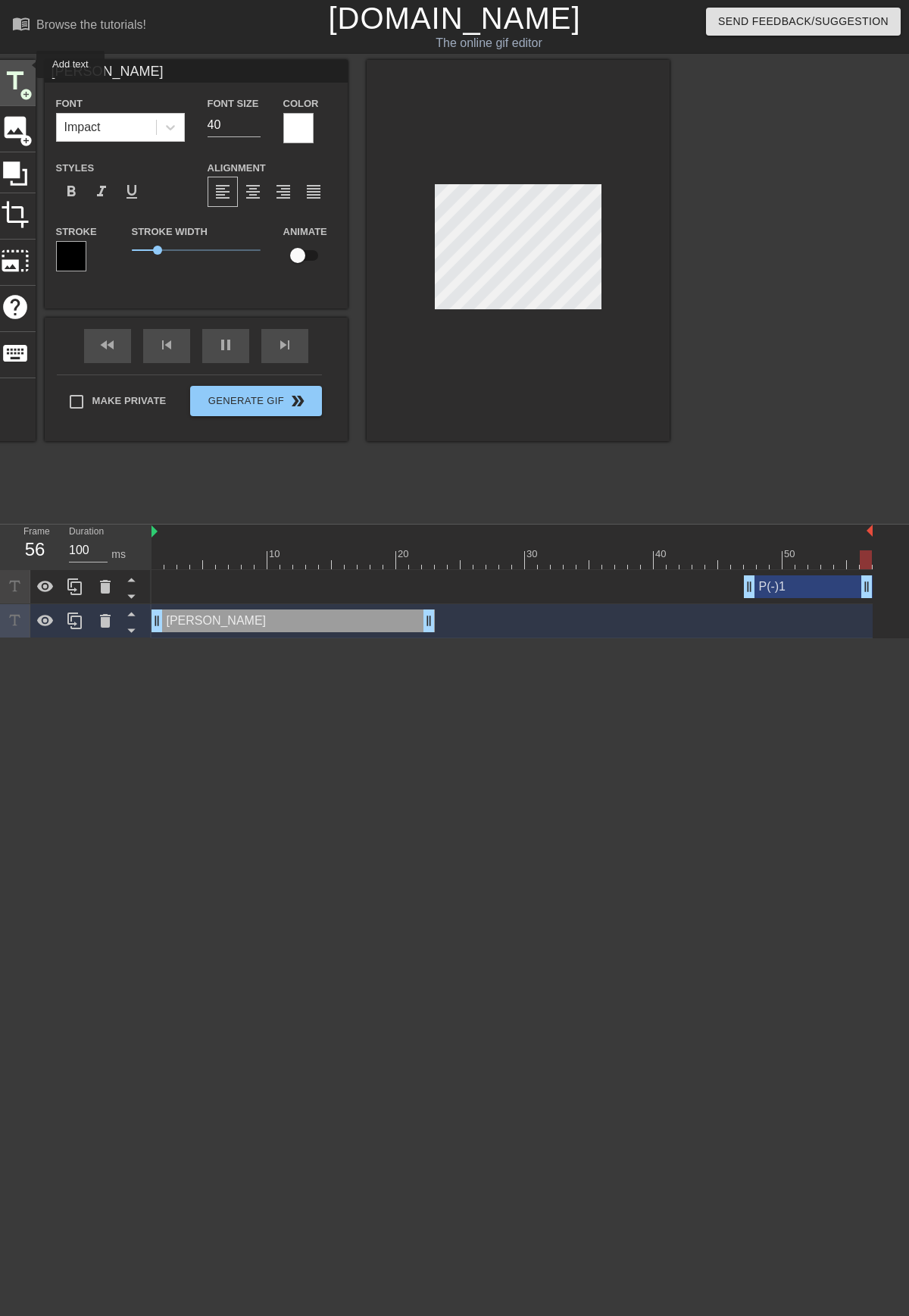
drag, startPoint x: 136, startPoint y: 75, endPoint x: 26, endPoint y: 64, distance: 110.5
click at [26, 64] on div "title add_circle image add_circle crop photo_size_select_large help keyboard RY…" at bounding box center [332, 251] width 676 height 381
type input "CRAIG"
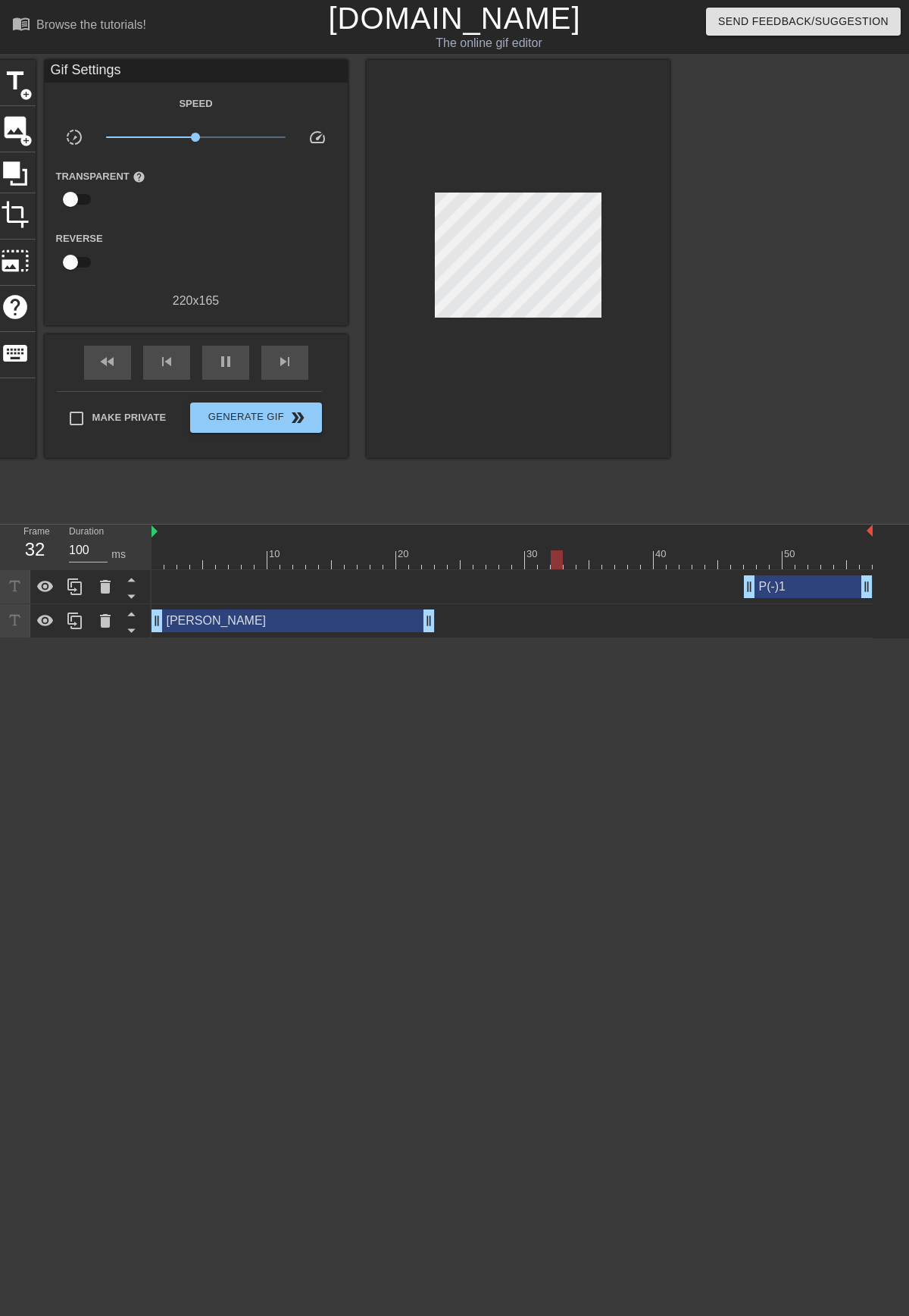
drag, startPoint x: 674, startPoint y: 284, endPoint x: 801, endPoint y: 521, distance: 268.9
click at [675, 284] on div "title add_circle image add_circle crop photo_size_select_large help keyboard Gi…" at bounding box center [454, 287] width 909 height 455
click at [799, 587] on div "P(-)1 drag_handle drag_handle" at bounding box center [808, 587] width 129 height 23
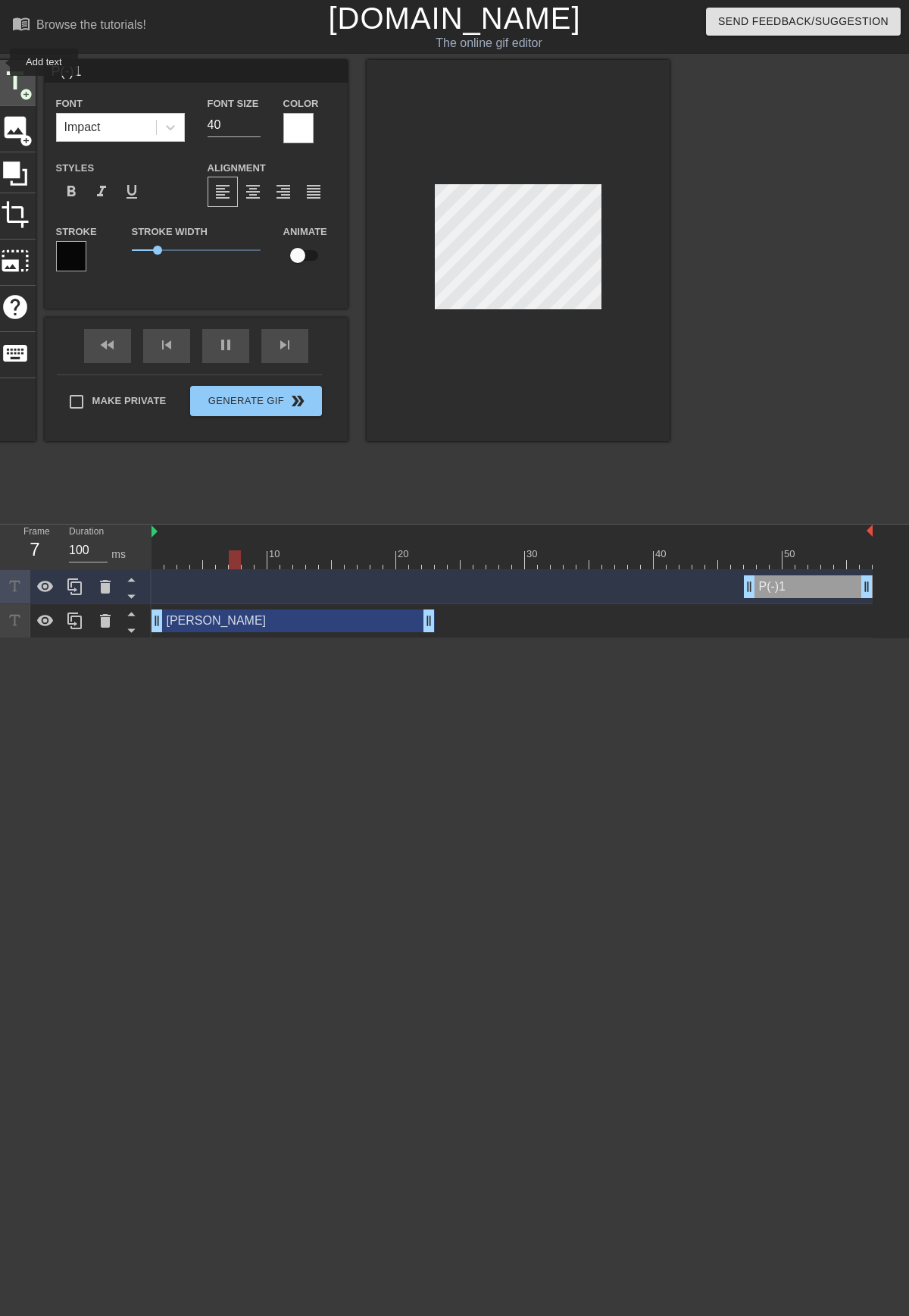
drag, startPoint x: 111, startPoint y: 69, endPoint x: 0, endPoint y: 62, distance: 111.2
click at [0, 62] on div "title add_circle image add_circle crop photo_size_select_large help keyboard P(…" at bounding box center [332, 251] width 676 height 381
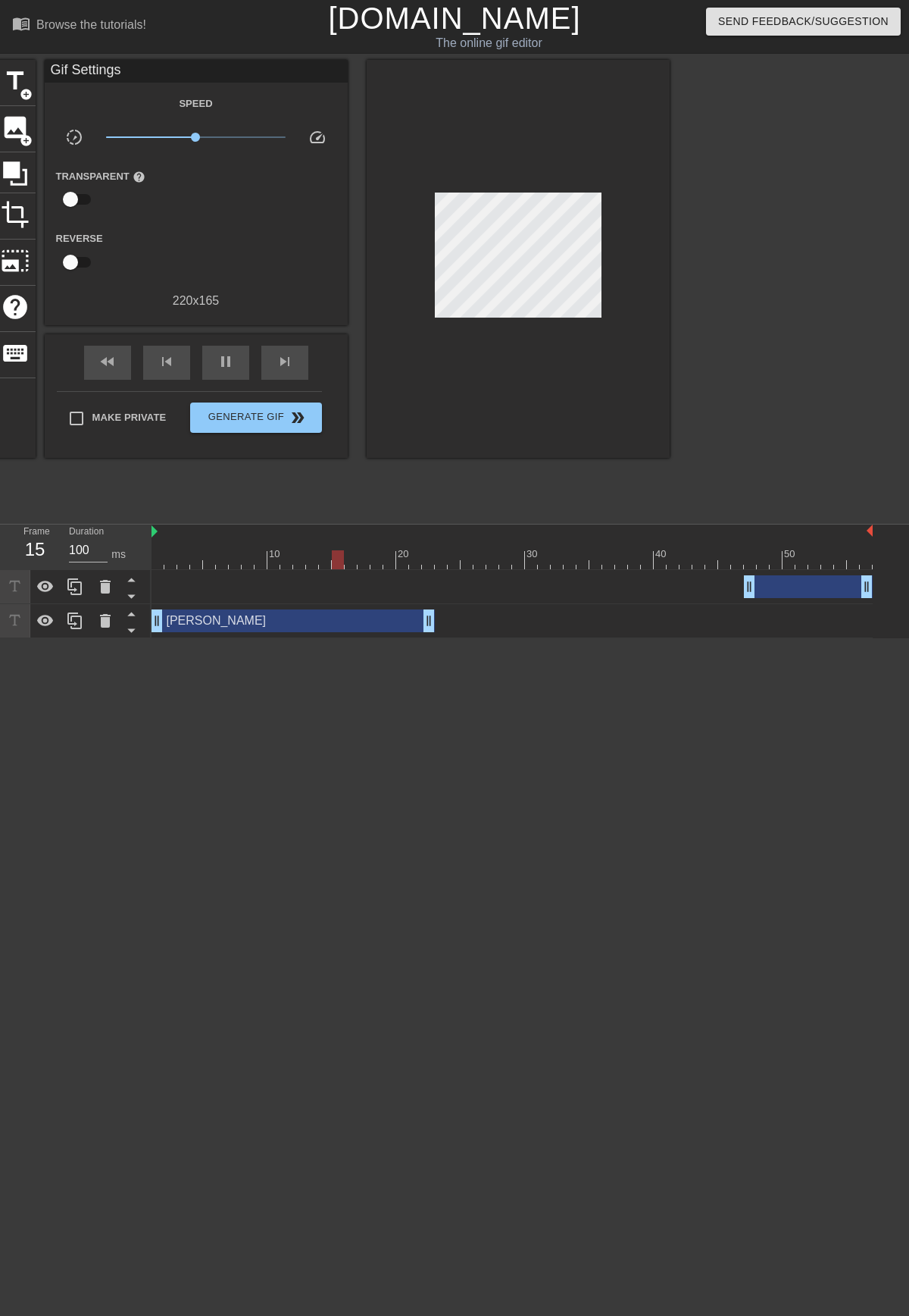
click at [699, 375] on div at bounding box center [802, 287] width 228 height 455
click at [775, 588] on div "drag_handle drag_handle" at bounding box center [808, 587] width 129 height 23
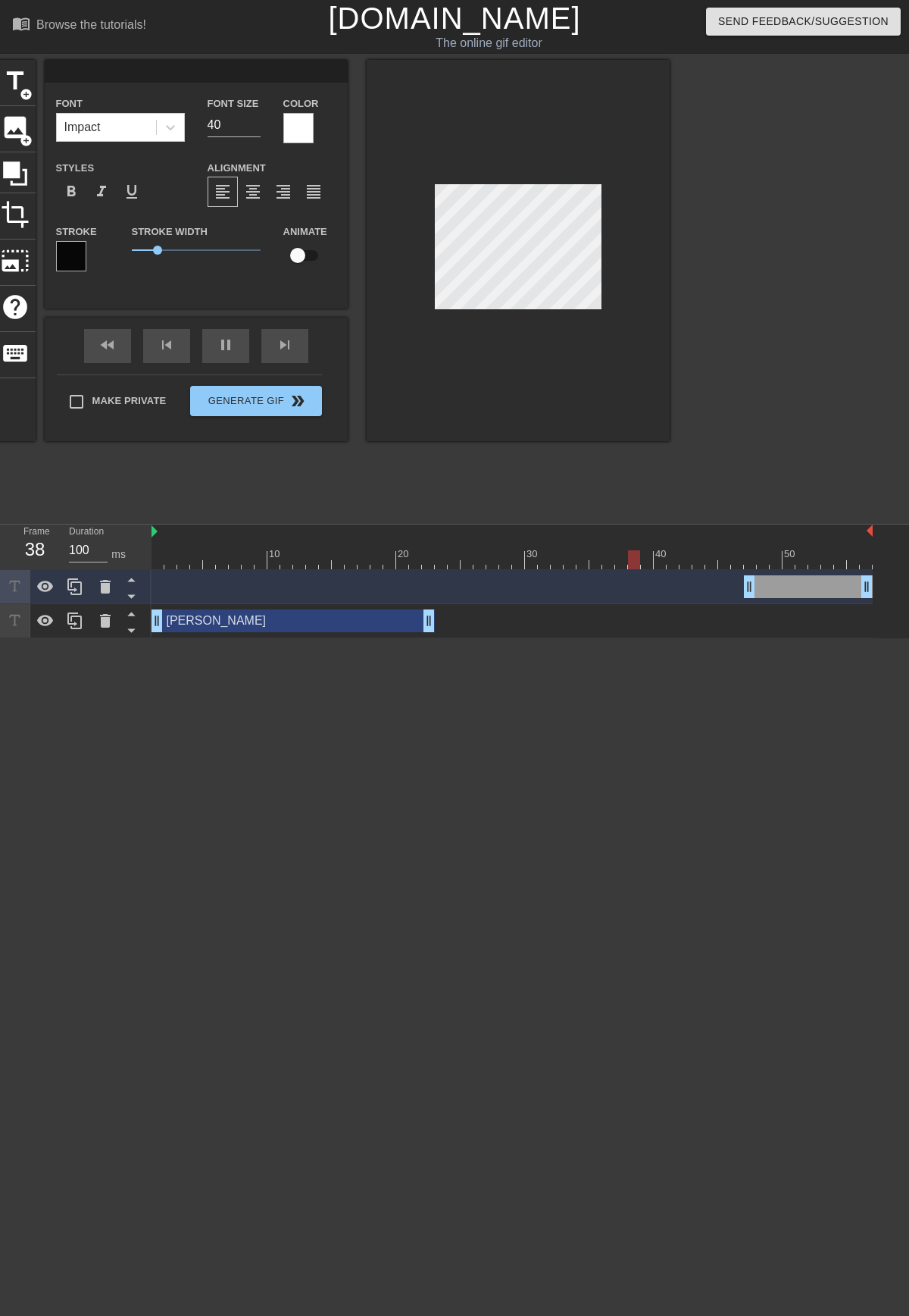
click at [94, 73] on input at bounding box center [195, 72] width 303 height 23
type input "ALSO CRAIG"
click at [535, 363] on div at bounding box center [518, 251] width 303 height 381
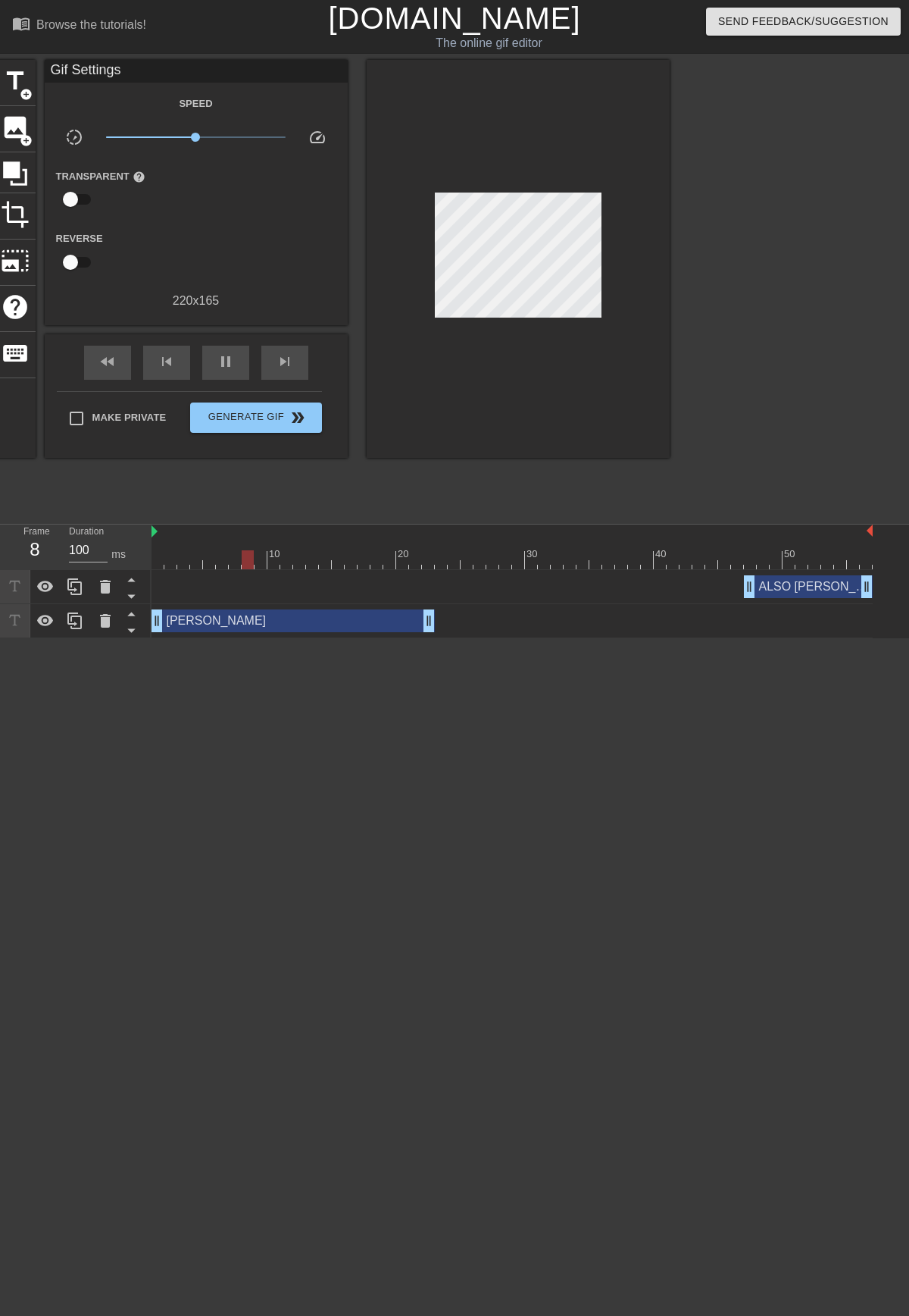
click at [816, 589] on div "ALSO CRAIG drag_handle drag_handle" at bounding box center [808, 587] width 129 height 23
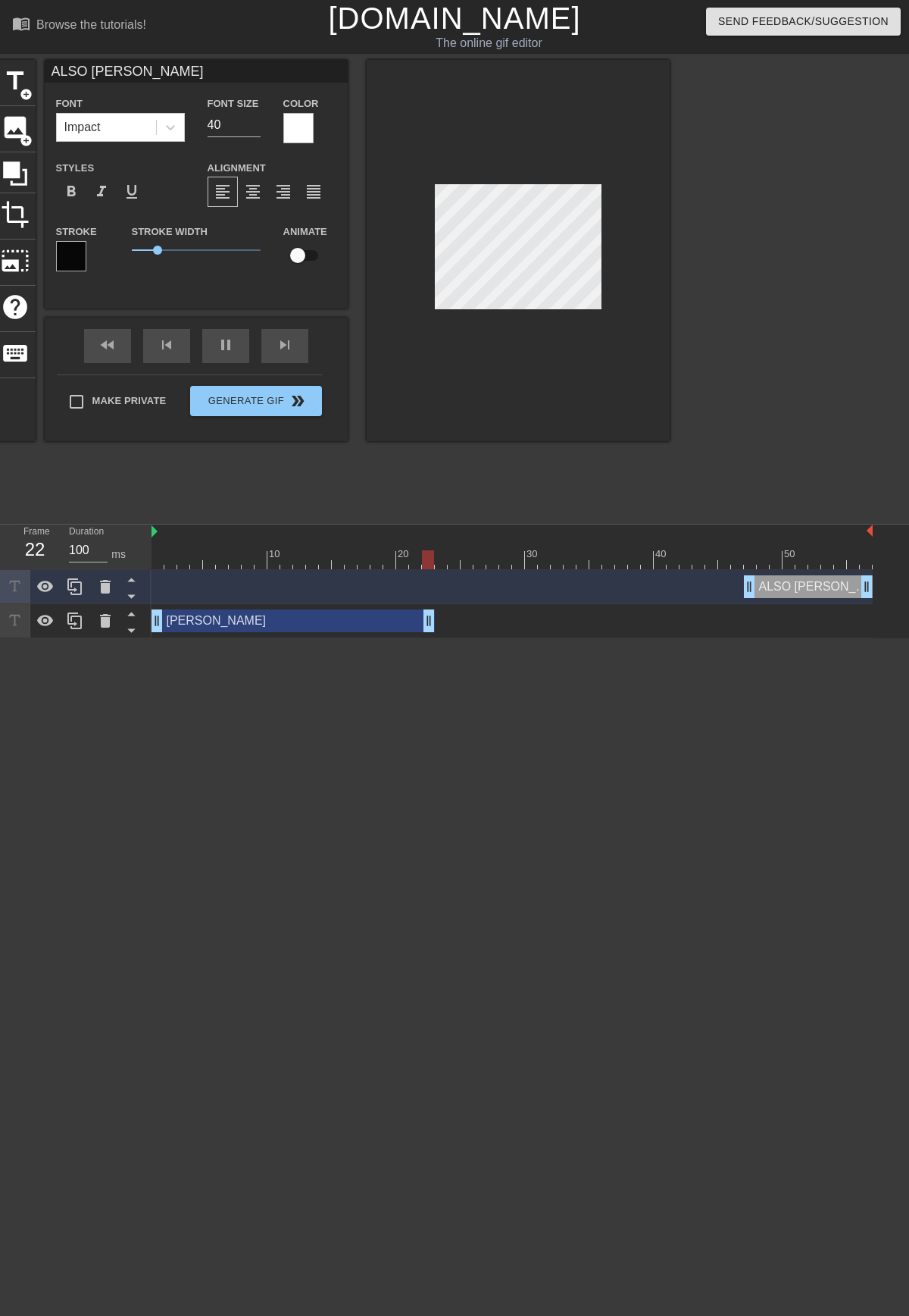
click at [626, 460] on div "title add_circle image add_circle crop photo_size_select_large help keyboard AL…" at bounding box center [332, 287] width 676 height 455
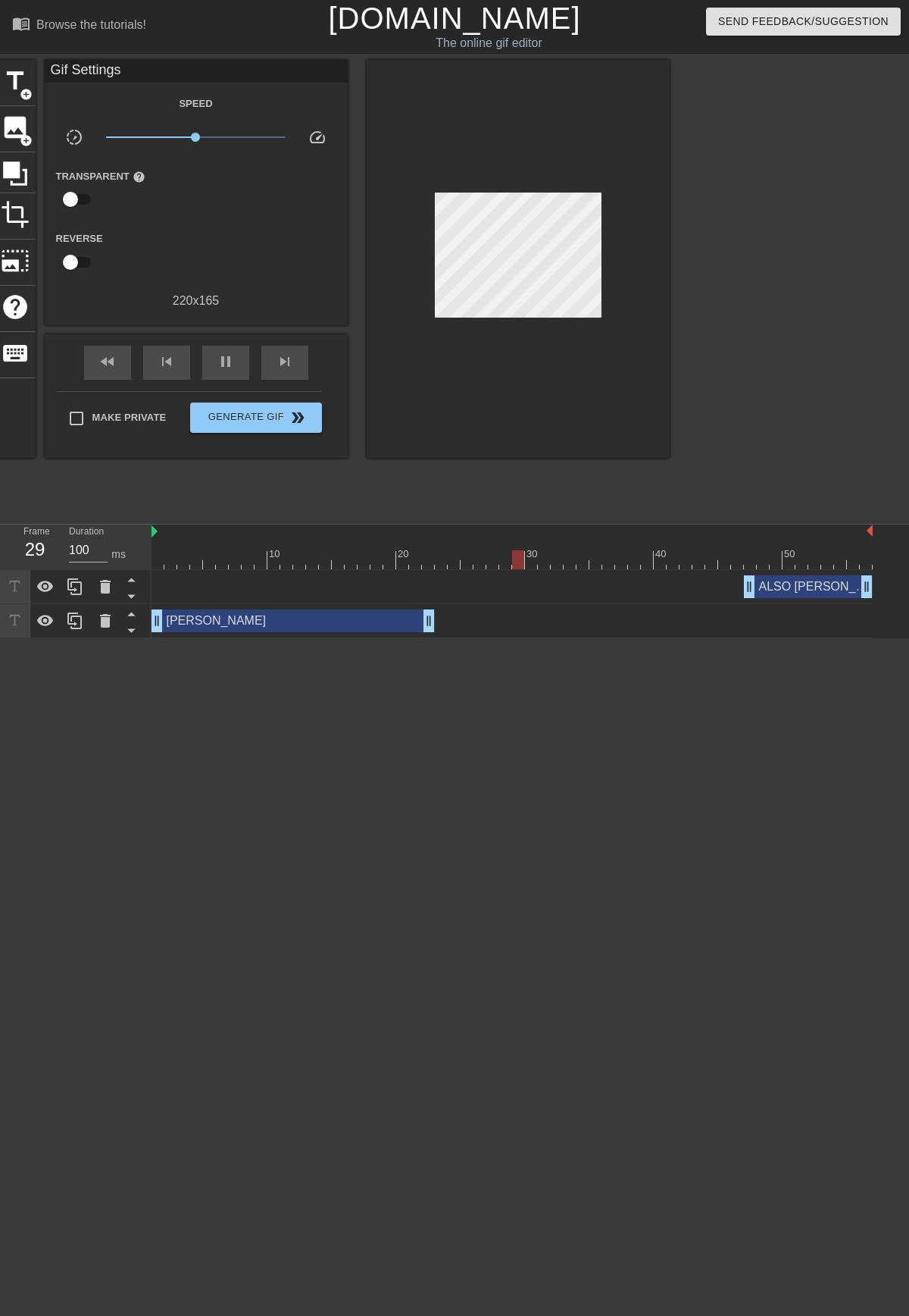
click at [810, 583] on div "ALSO CRAIG drag_handle drag_handle" at bounding box center [808, 587] width 129 height 23
click at [788, 596] on div "ALSO CRAIG drag_handle drag_handle" at bounding box center [808, 587] width 129 height 23
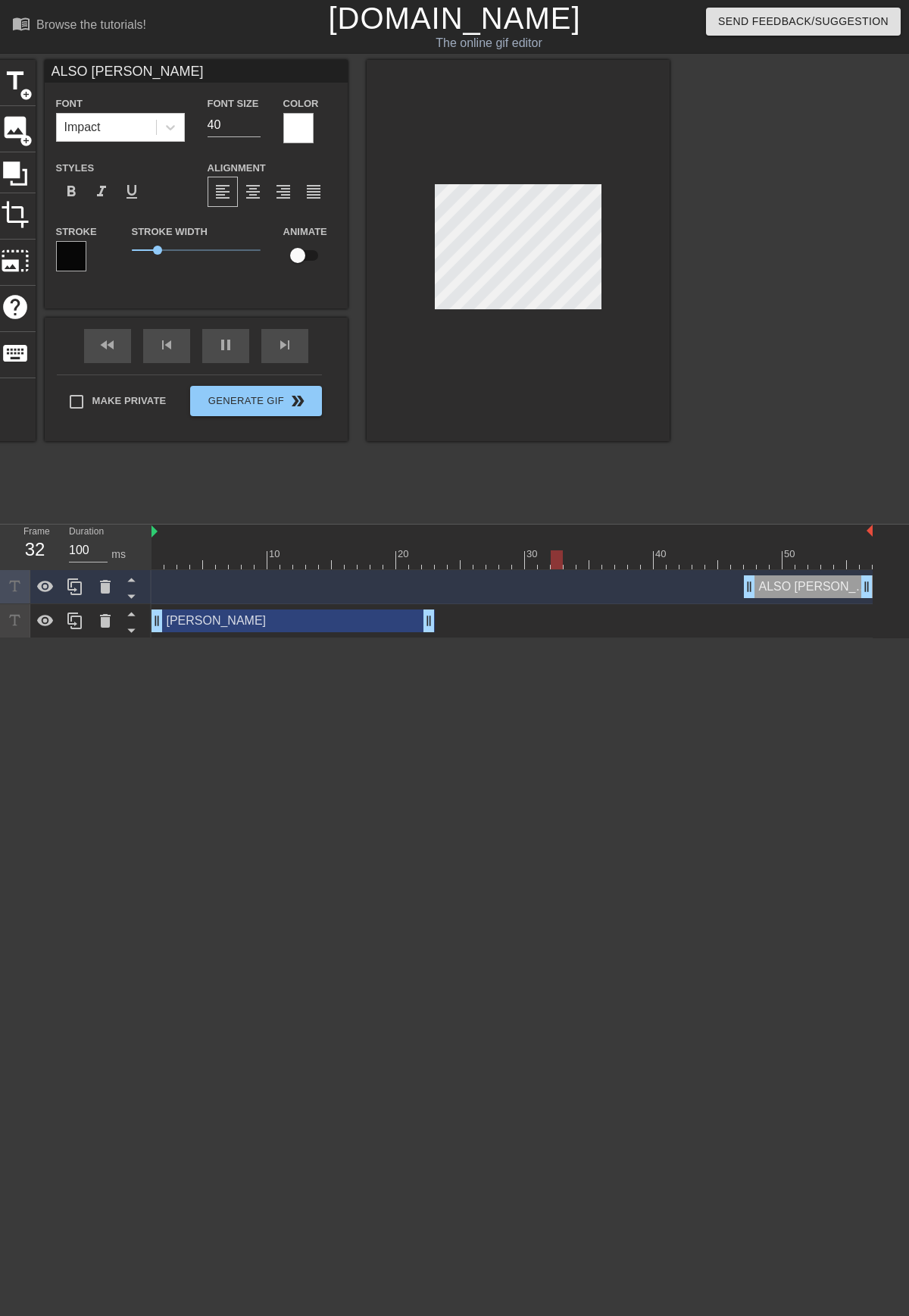
click at [690, 364] on div at bounding box center [802, 287] width 228 height 455
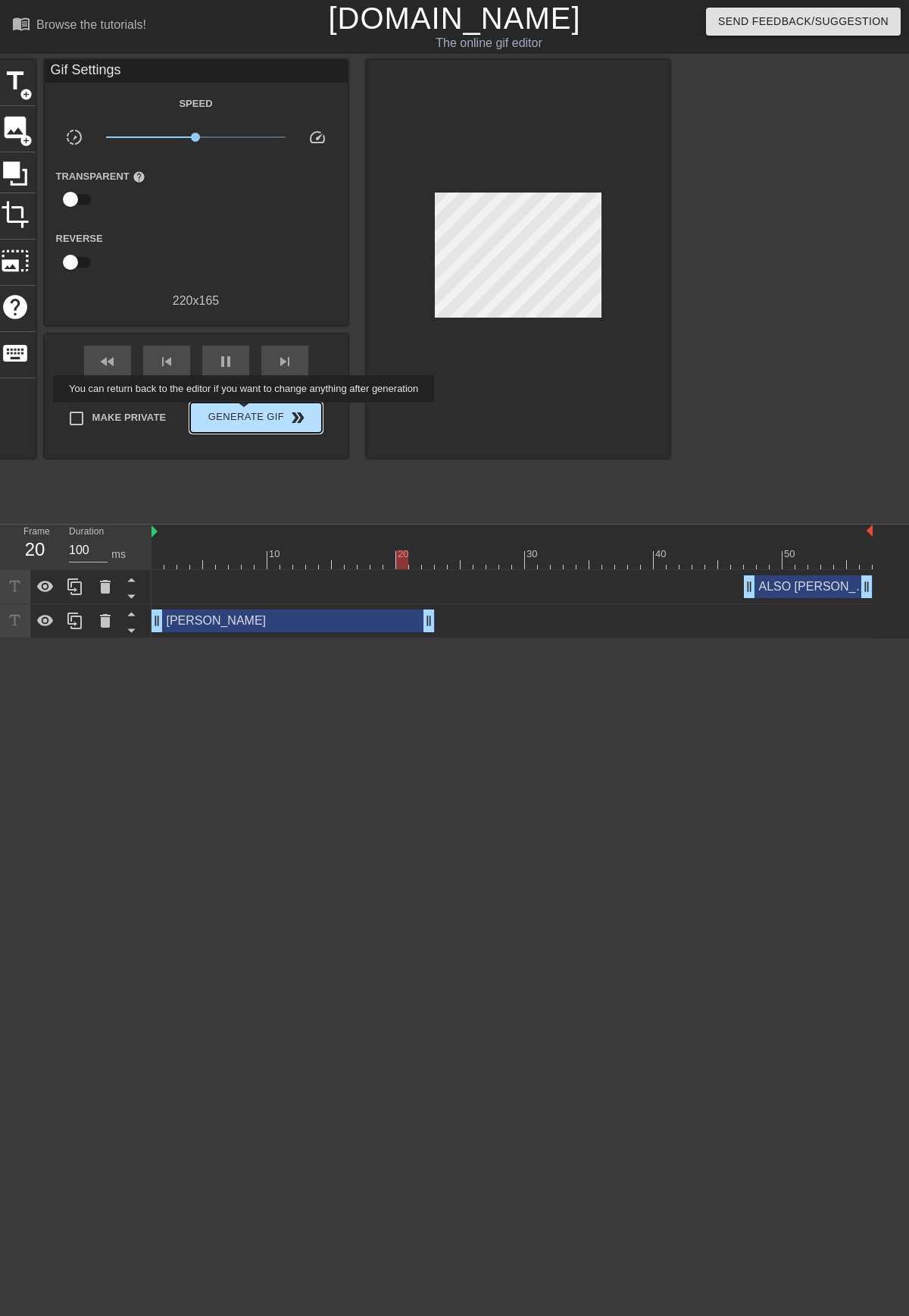
click at [246, 413] on span "Generate Gif double_arrow" at bounding box center [256, 417] width 119 height 18
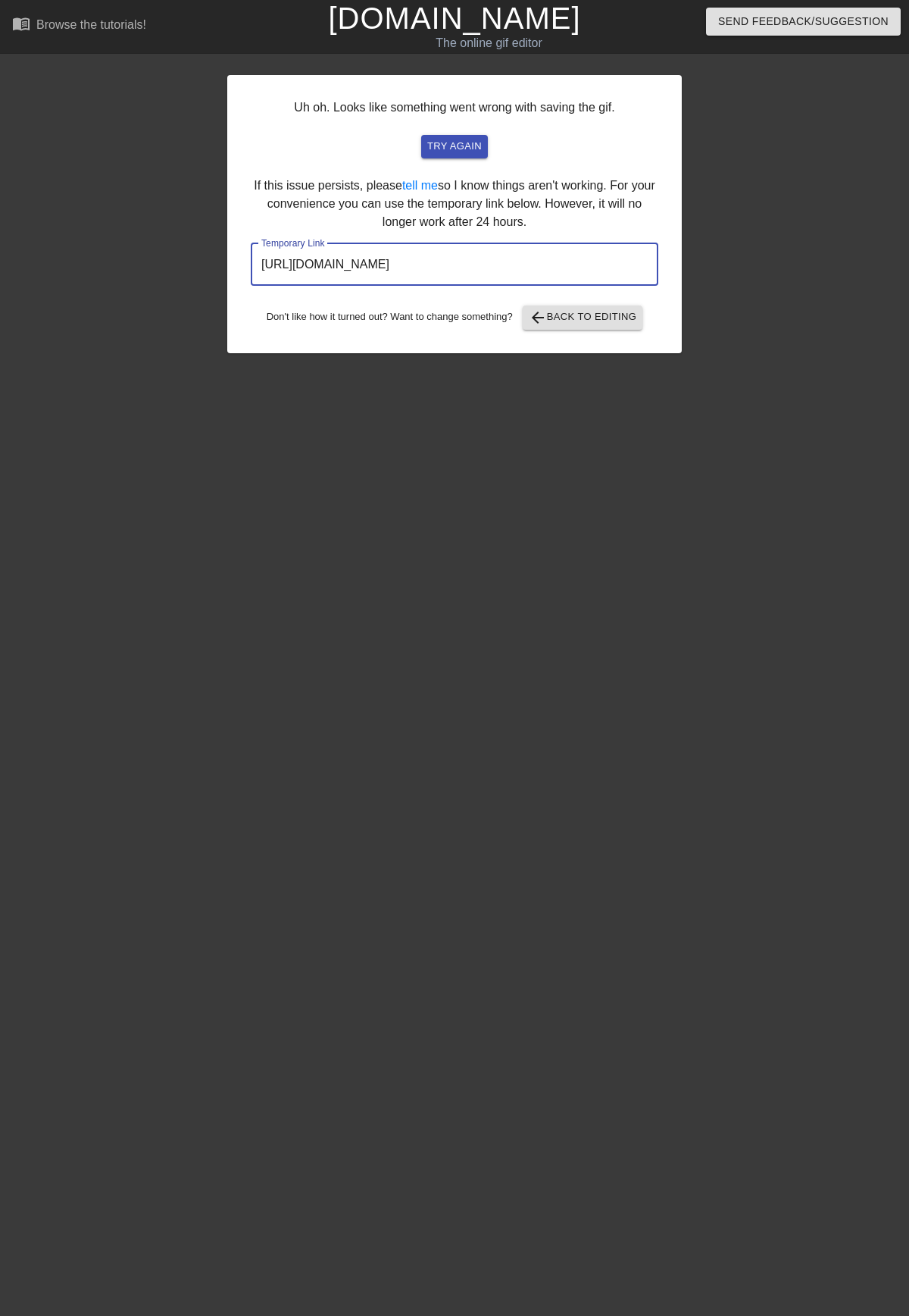
drag, startPoint x: 601, startPoint y: 255, endPoint x: 226, endPoint y: 281, distance: 375.9
click at [224, 281] on div "Uh oh. Looks like something went wrong with saving the gif. try again If this i…" at bounding box center [454, 287] width 909 height 455
